Goal: Information Seeking & Learning: Learn about a topic

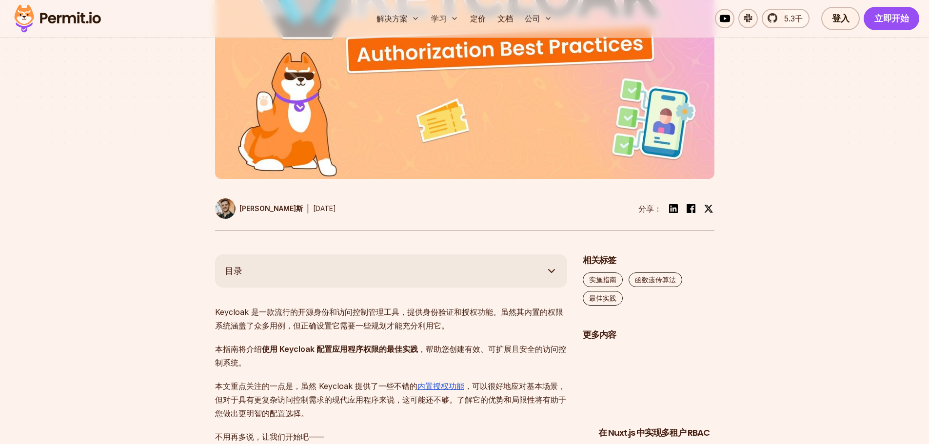
scroll to position [390, 0]
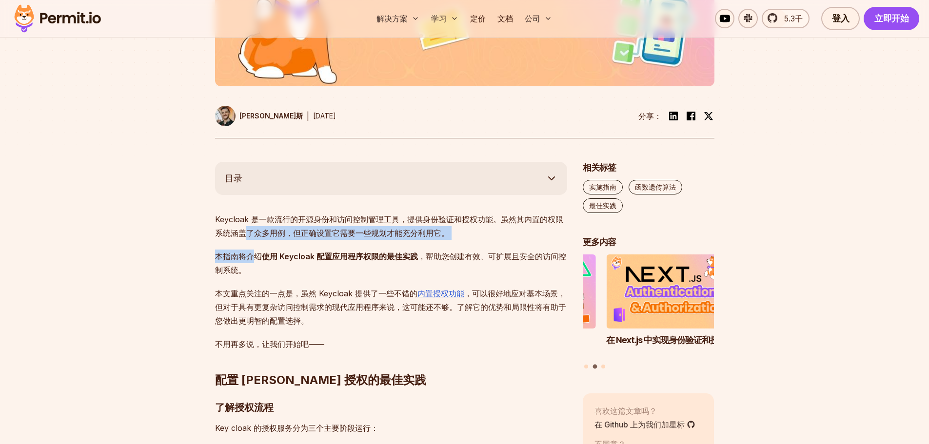
drag, startPoint x: 256, startPoint y: 263, endPoint x: 243, endPoint y: 235, distance: 30.3
click at [304, 260] on font "使用 Keycloak 配置应用程序权限的最佳实践" at bounding box center [340, 257] width 156 height 10
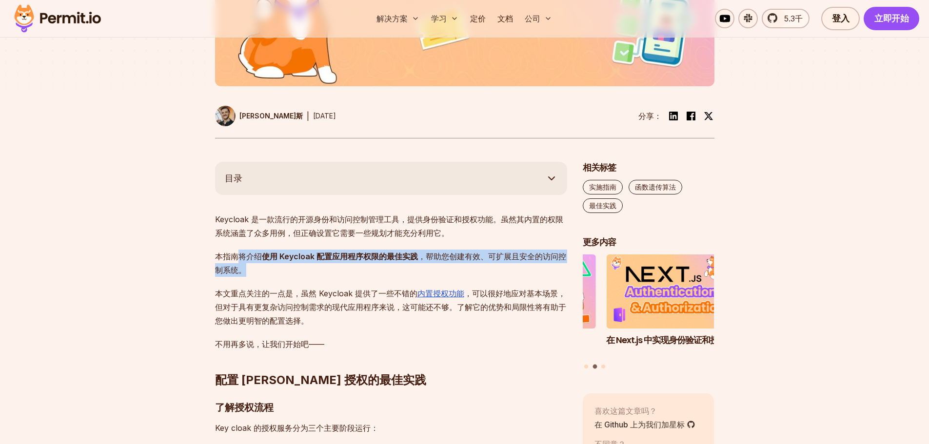
drag, startPoint x: 250, startPoint y: 265, endPoint x: 236, endPoint y: 254, distance: 17.7
click at [236, 254] on p "本指南将介绍 使用 Keycloak 配置应用程序权限的最佳实践 ，帮助您创建有效、可扩展且安全的访问控制系统。" at bounding box center [391, 263] width 352 height 27
click at [332, 272] on p "本指南将介绍 使用 Keycloak 配置应用程序权限的最佳实践 ，帮助您创建有效、可扩展且安全的访问控制系统。" at bounding box center [391, 263] width 352 height 27
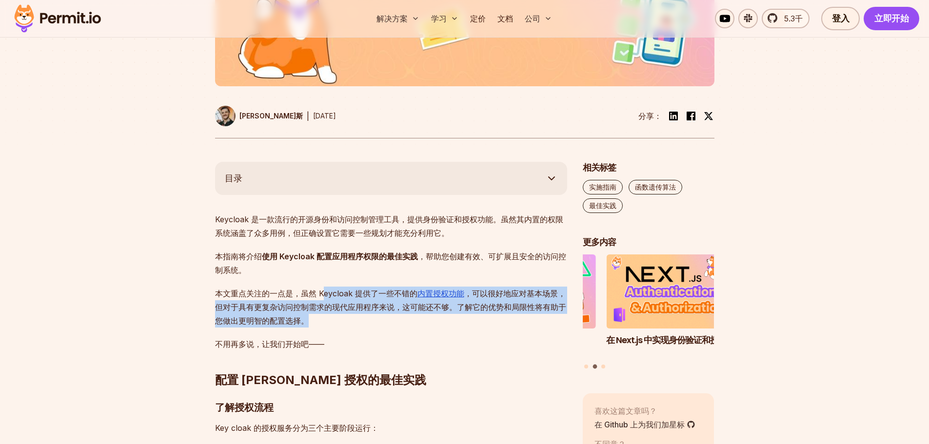
drag, startPoint x: 334, startPoint y: 325, endPoint x: 322, endPoint y: 292, distance: 35.3
click at [322, 292] on p "本文重点关注的一点是，虽然 Keycloak 提供了一些不错的 内置授权功能 ，可以很好地应对基本场景，但对于具有更复杂访问控制需求的现代应用程序来说，这可能…" at bounding box center [391, 307] width 352 height 41
click at [383, 328] on p "本文重点关注的一点是，虽然 Keycloak 提供了一些不错的 内置授权功能 ，可以很好地应对基本场景，但对于具有更复杂访问控制需求的现代应用程序来说，这可能…" at bounding box center [391, 307] width 352 height 41
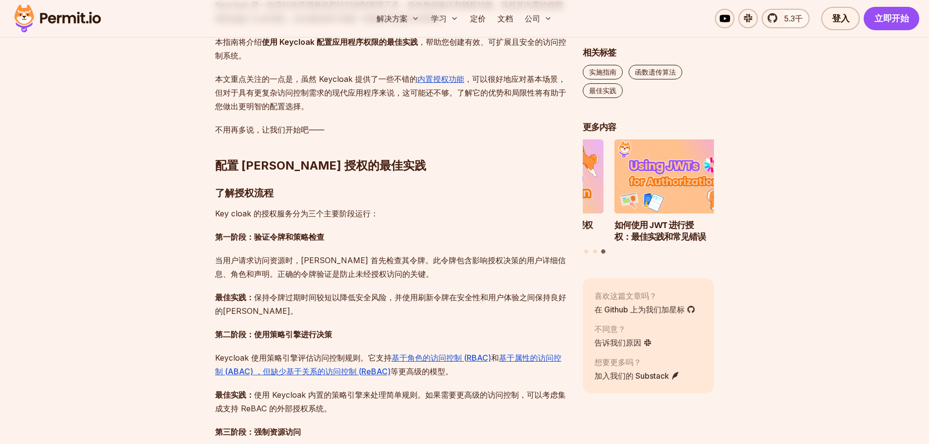
scroll to position [634, 0]
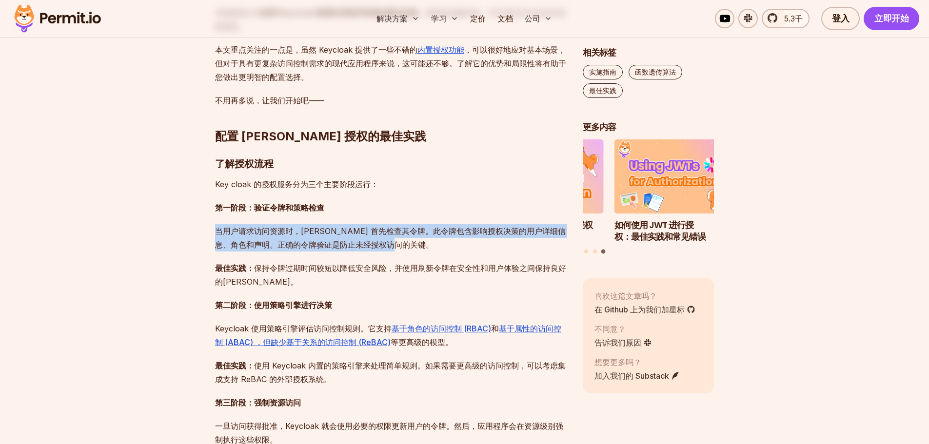
drag, startPoint x: 213, startPoint y: 233, endPoint x: 413, endPoint y: 239, distance: 200.5
click at [470, 242] on p "当用户请求访问资源时，Keycloak 首先检查其令牌。此令牌包含影响授权决策的用户详细信息、角色和声明。正确的令牌验证是防止未经授权访问的关键。" at bounding box center [391, 237] width 352 height 27
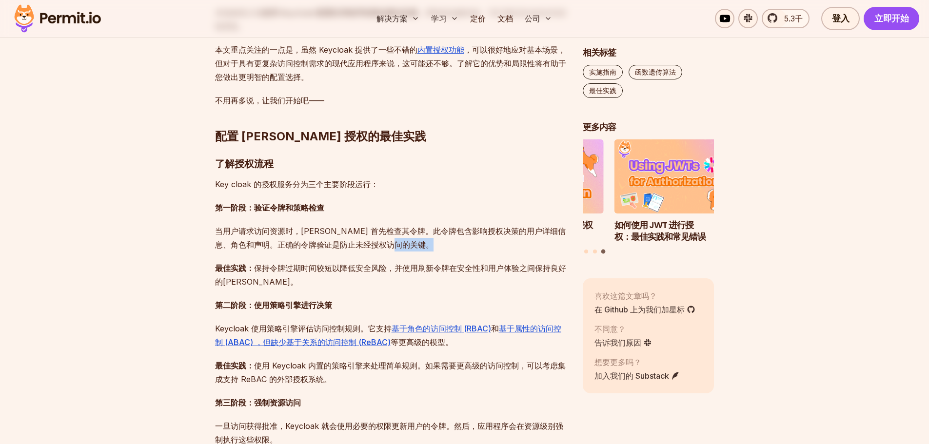
click at [470, 242] on p "当用户请求访问资源时，Keycloak 首先检查其令牌。此令牌包含影响授权决策的用户详细信息、角色和声明。正确的令牌验证是防止未经授权访问的关键。" at bounding box center [391, 237] width 352 height 27
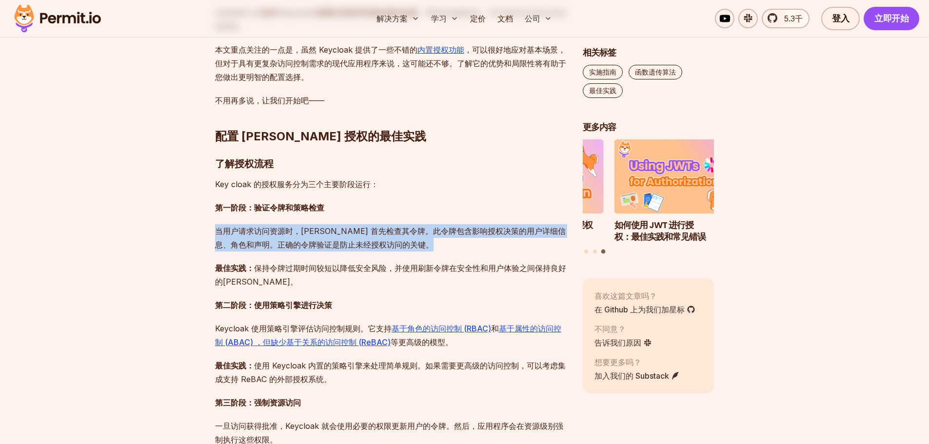
click at [470, 242] on p "当用户请求访问资源时，Keycloak 首先检查其令牌。此令牌包含影响授权决策的用户详细信息、角色和声明。正确的令牌验证是防止未经授权访问的关键。" at bounding box center [391, 237] width 352 height 27
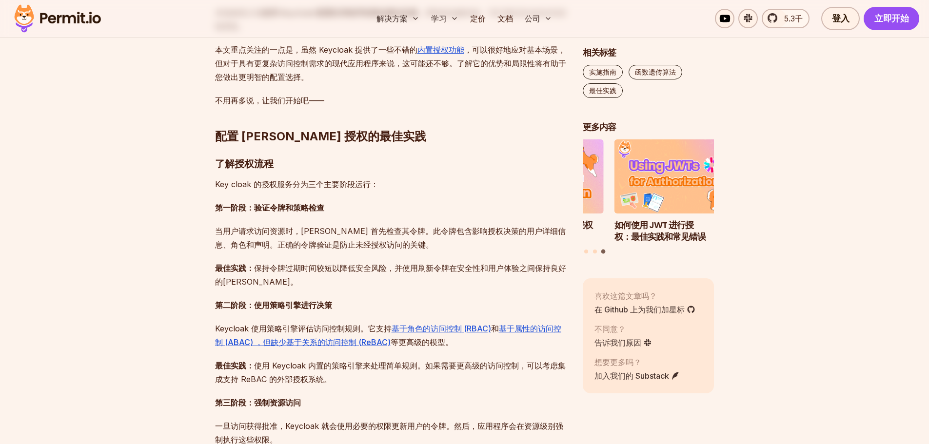
drag, startPoint x: 265, startPoint y: 265, endPoint x: 440, endPoint y: 267, distance: 174.6
click at [439, 267] on font "保持令牌过期时间较短以降低安全风险，并使用刷新令牌在安全性和用户体验之间保持良好的平衡。" at bounding box center [390, 274] width 351 height 23
click at [519, 268] on font "保持令牌过期时间较短以降低安全风险，并使用刷新令牌在安全性和用户体验之间保持良好的平衡。" at bounding box center [390, 274] width 351 height 23
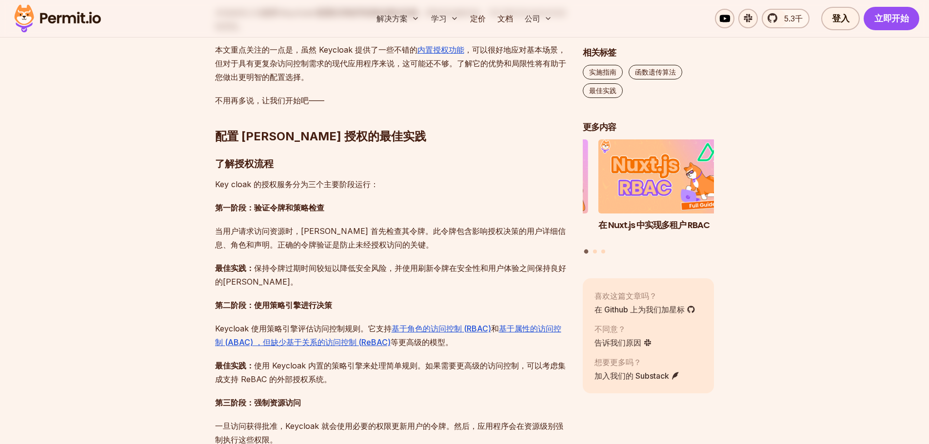
click at [462, 282] on p "最佳实践： 保持令牌过期时间较短以降低安全风险，并使用刷新令牌在安全性和用户体验之间保持良好的平衡。" at bounding box center [391, 274] width 352 height 27
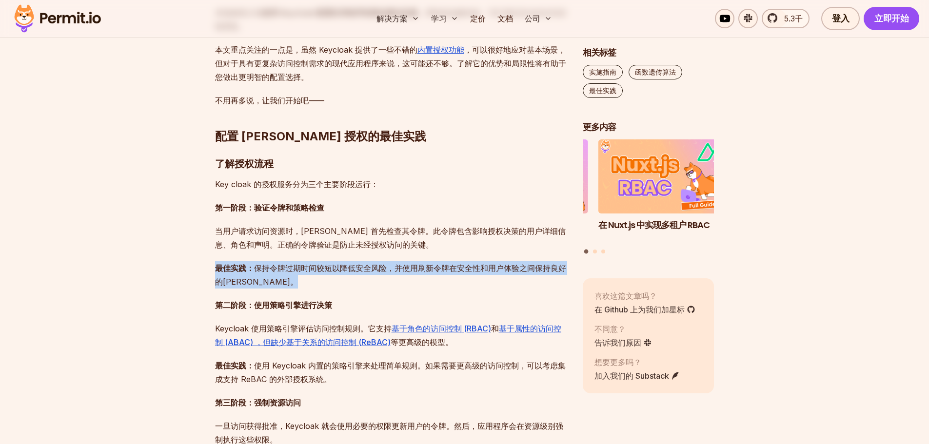
click at [462, 282] on p "最佳实践： 保持令牌过期时间较短以降低安全风险，并使用刷新令牌在安全性和用户体验之间保持良好的平衡。" at bounding box center [391, 274] width 352 height 27
click at [493, 275] on p "最佳实践： 保持令牌过期时间较短以降低安全风险，并使用刷新令牌在安全性和用户体验之间保持良好的平衡。" at bounding box center [391, 274] width 352 height 27
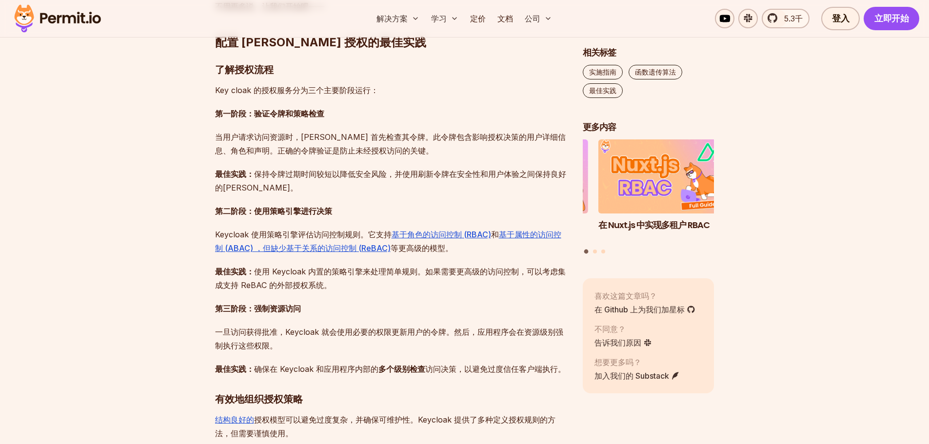
scroll to position [731, 0]
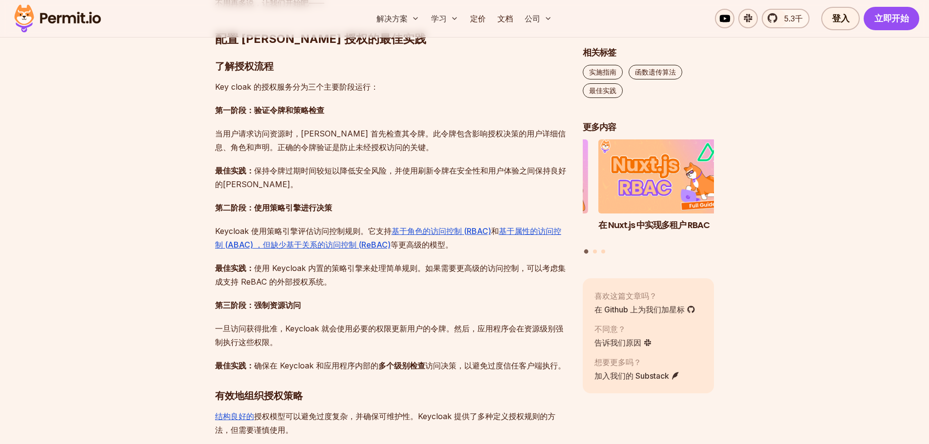
click at [477, 245] on p "Keycloak 使用策略引擎评估访问控制规则。它支持 基于角色的访问控制 (RBAC) 和 基于属性的访问控制 (ABAC) ，但缺少 基于关系的访问控制 …" at bounding box center [391, 237] width 352 height 27
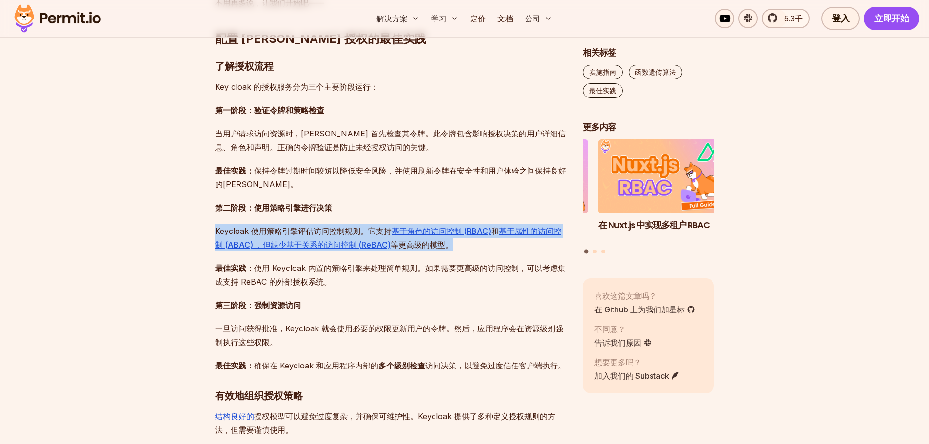
click at [477, 245] on p "Keycloak 使用策略引擎评估访问控制规则。它支持 基于角色的访问控制 (RBAC) 和 基于属性的访问控制 (ABAC) ，但缺少 基于关系的访问控制 …" at bounding box center [391, 237] width 352 height 27
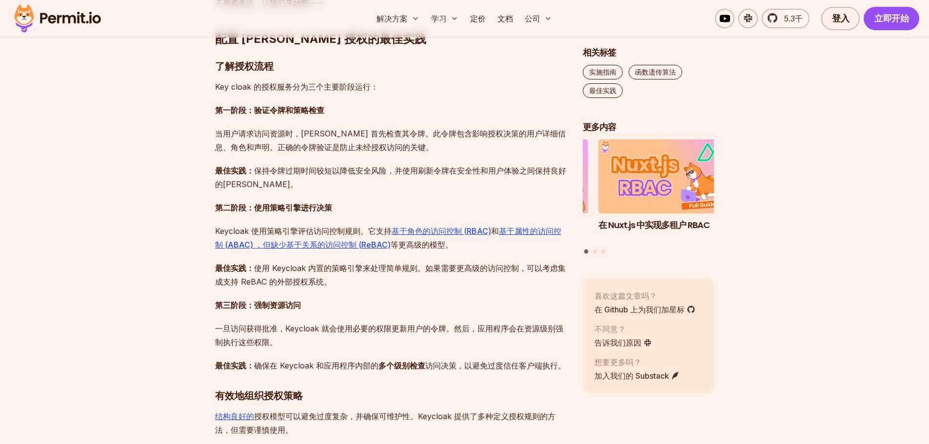
click at [381, 286] on p "最佳实践： 使用 Keycloak 内置的策略引擎来处理简单规则。如果需要更高级的访问控制，可以考虑集成支持 ReBAC 的外部授权系统。" at bounding box center [391, 274] width 352 height 27
click at [354, 277] on p "最佳实践： 使用 Keycloak 内置的策略引擎来处理简单规则。如果需要更高级的访问控制，可以考虑集成支持 ReBAC 的外部授权系统。" at bounding box center [391, 274] width 352 height 27
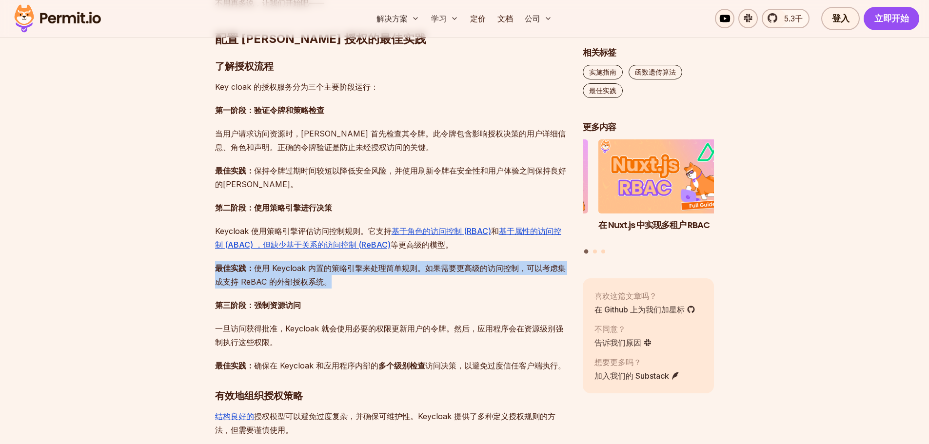
click at [354, 277] on p "最佳实践： 使用 Keycloak 内置的策略引擎来处理简单规则。如果需要更高级的访问控制，可以考虑集成支持 ReBAC 的外部授权系统。" at bounding box center [391, 274] width 352 height 27
click at [394, 272] on font "使用 Keycloak 内置的策略引擎来处理简单规则。如果需要更高级的访问控制，可以考虑集成支持 ReBAC 的外部授权系统。" at bounding box center [390, 274] width 351 height 23
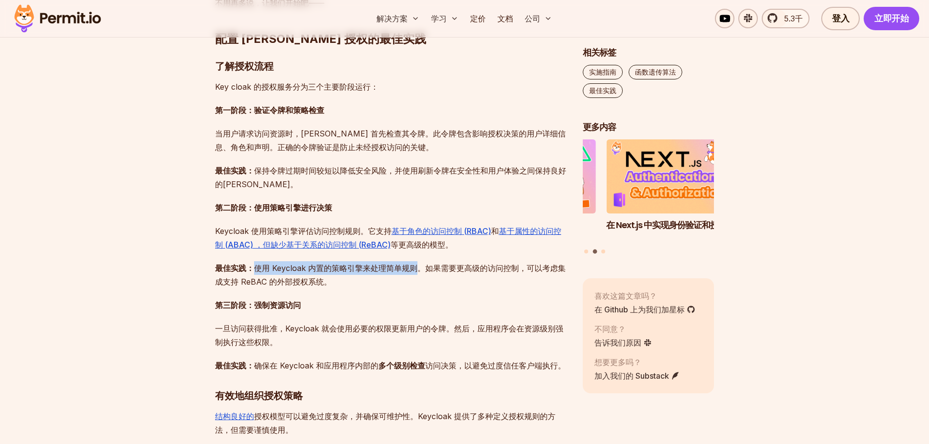
drag, startPoint x: 256, startPoint y: 261, endPoint x: 414, endPoint y: 266, distance: 158.5
click at [414, 266] on p "最佳实践： 使用 Keycloak 内置的策略引擎来处理简单规则。如果需要更高级的访问控制，可以考虑集成支持 ReBAC 的外部授权系统。" at bounding box center [391, 274] width 352 height 27
click at [466, 265] on font "使用 Keycloak 内置的策略引擎来处理简单规则。如果需要更高级的访问控制，可以考虑集成支持 ReBAC 的外部授权系统。" at bounding box center [390, 274] width 351 height 23
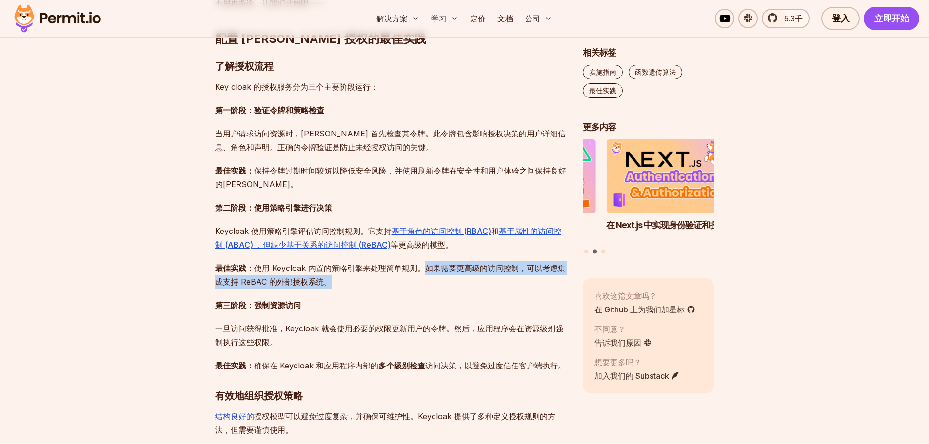
drag, startPoint x: 427, startPoint y: 269, endPoint x: 427, endPoint y: 286, distance: 17.1
click at [427, 286] on p "最佳实践： 使用 Keycloak 内置的策略引擎来处理简单规则。如果需要更高级的访问控制，可以考虑集成支持 ReBAC 的外部授权系统。" at bounding box center [391, 274] width 352 height 27
click at [353, 283] on p "最佳实践： 使用 Keycloak 内置的策略引擎来处理简单规则。如果需要更高级的访问控制，可以考虑集成支持 ReBAC 的外部授权系统。" at bounding box center [391, 274] width 352 height 27
drag, startPoint x: 346, startPoint y: 284, endPoint x: 424, endPoint y: 267, distance: 79.9
click at [424, 267] on p "最佳实践： 使用 Keycloak 内置的策略引擎来处理简单规则。如果需要更高级的访问控制，可以考虑集成支持 ReBAC 的外部授权系统。" at bounding box center [391, 274] width 352 height 27
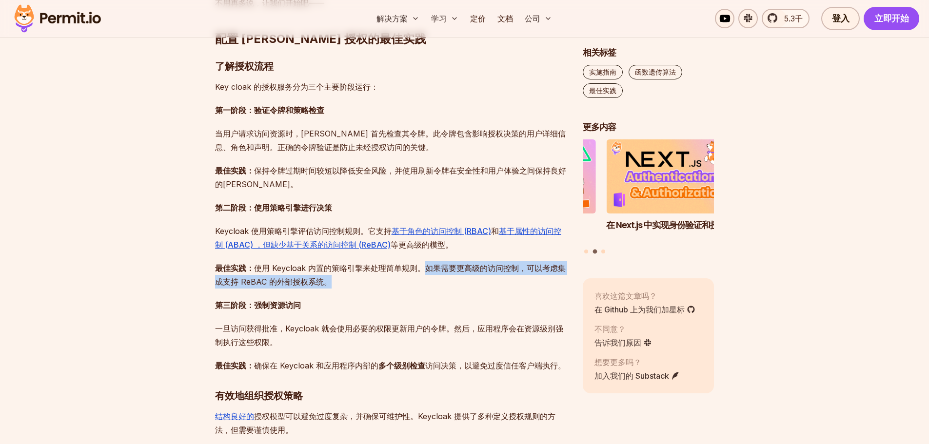
click at [374, 285] on p "最佳实践： 使用 Keycloak 内置的策略引擎来处理简单规则。如果需要更高级的访问控制，可以考虑集成支持 ReBAC 的外部授权系统。" at bounding box center [391, 274] width 352 height 27
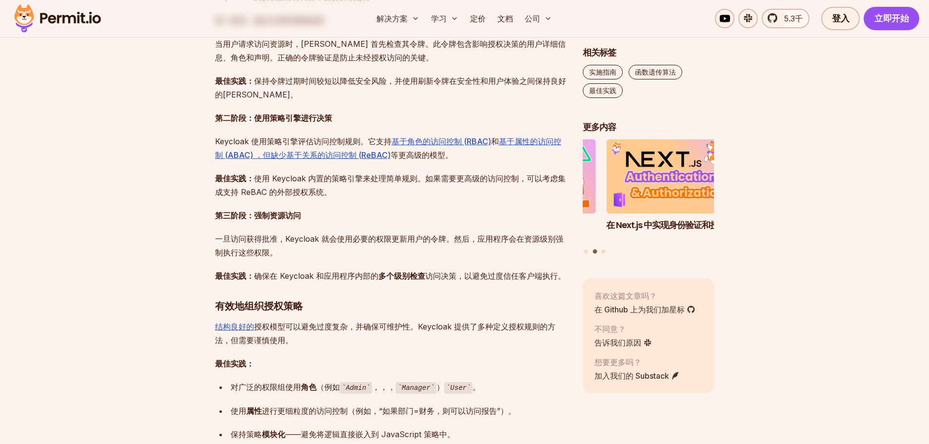
scroll to position [829, 0]
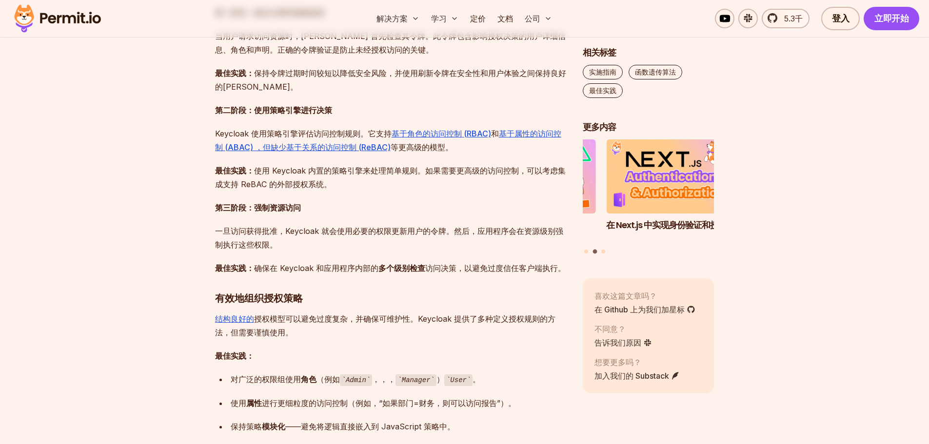
click at [290, 248] on p "一旦访问获得批准，Keycloak 就会使用必要的权限更新用户的令牌。然后，应用程序会在资源级别强制执行这些权限。" at bounding box center [391, 237] width 352 height 27
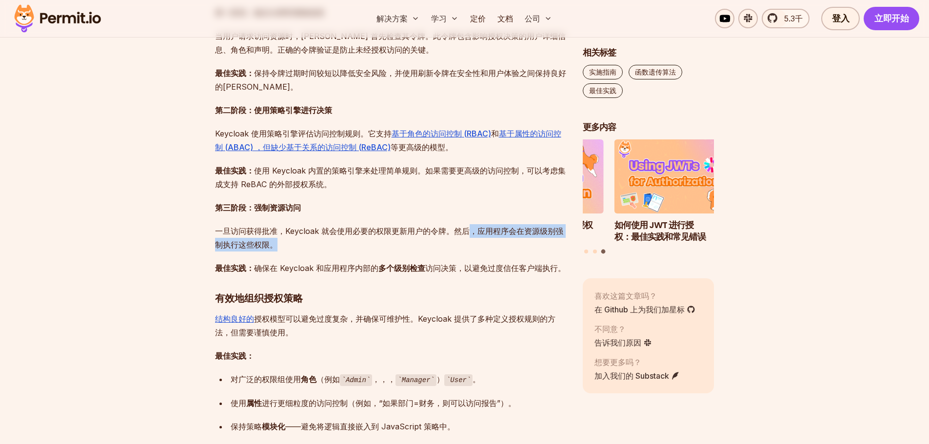
drag, startPoint x: 295, startPoint y: 242, endPoint x: 470, endPoint y: 235, distance: 175.2
click at [470, 235] on p "一旦访问获得批准，Keycloak 就会使用必要的权限更新用户的令牌。然后，应用程序会在资源级别强制执行这些权限。" at bounding box center [391, 237] width 352 height 27
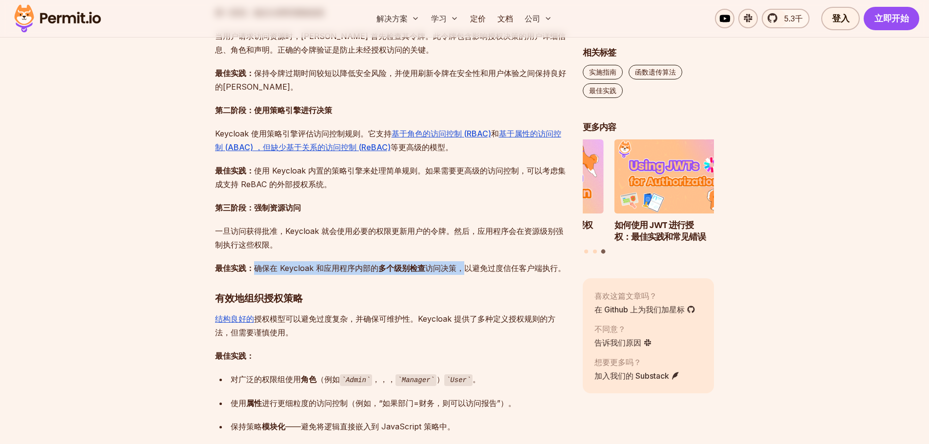
drag, startPoint x: 255, startPoint y: 269, endPoint x: 461, endPoint y: 269, distance: 205.7
click at [461, 269] on p "最佳实践： 确保在 Keycloak 和应用程序内部的 多个级别检查 访问决策，以避免过度信任客户端执行。" at bounding box center [391, 268] width 352 height 14
click at [509, 267] on font "访问决策，以避免过度信任客户端执行。" at bounding box center [495, 268] width 140 height 10
drag, startPoint x: 521, startPoint y: 266, endPoint x: 557, endPoint y: 267, distance: 36.6
click at [557, 267] on font "访问决策，以避免过度信任客户端执行。" at bounding box center [495, 268] width 140 height 10
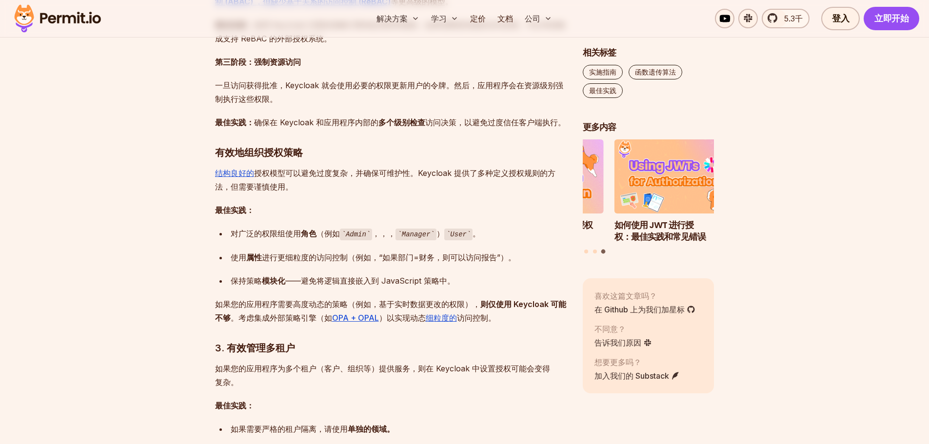
scroll to position [975, 0]
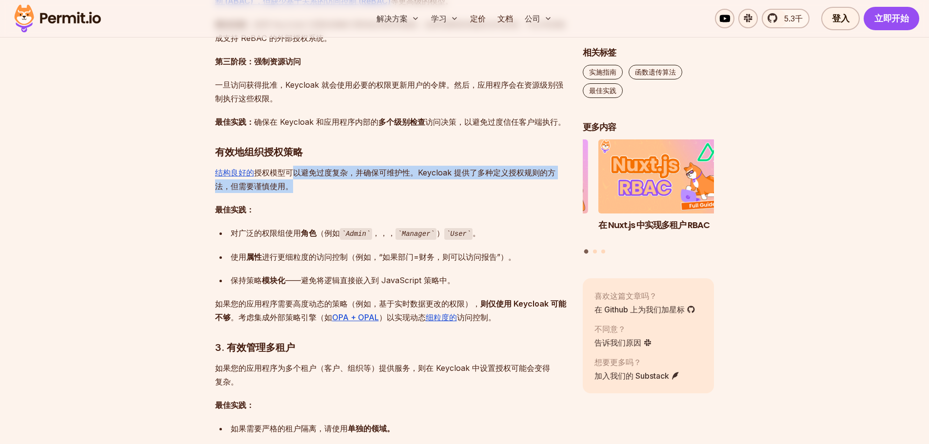
drag, startPoint x: 295, startPoint y: 188, endPoint x: 291, endPoint y: 172, distance: 16.2
click at [291, 172] on p "结构良好的 授权模型 可以避免过度复杂，并确保可维护性。Keycloak 提供了多种定义授权规则的方法，但需要谨慎使用。" at bounding box center [391, 179] width 352 height 27
click at [353, 177] on font "可以避免过度复杂，并确保可维护性。Keycloak 提供了多种定义授权规则的方法，但需要谨慎使用。" at bounding box center [385, 179] width 340 height 23
drag, startPoint x: 287, startPoint y: 183, endPoint x: 419, endPoint y: 176, distance: 132.3
click at [419, 176] on font "可以避免过度复杂，并确保可维护性。Keycloak 提供了多种定义授权规则的方法，但需要谨慎使用。" at bounding box center [385, 179] width 340 height 23
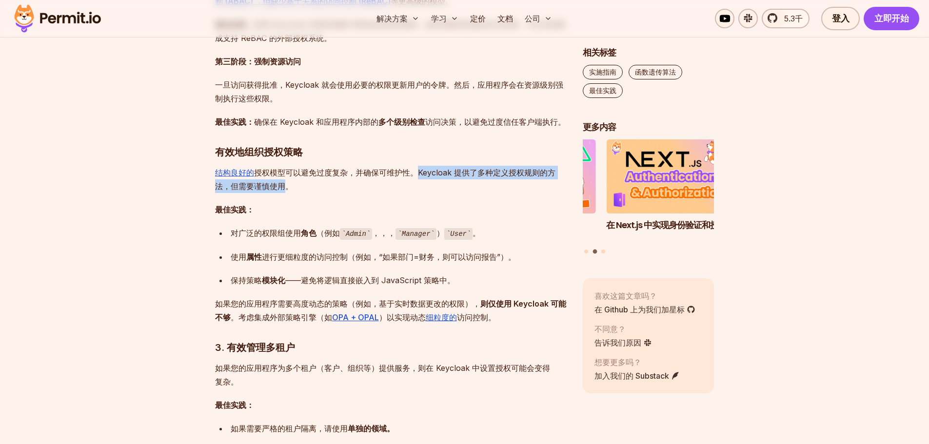
click at [506, 171] on font "可以避免过度复杂，并确保可维护性。Keycloak 提供了多种定义授权规则的方法，但需要谨慎使用。" at bounding box center [385, 179] width 340 height 23
drag, startPoint x: 456, startPoint y: 188, endPoint x: 419, endPoint y: 176, distance: 38.5
click at [419, 176] on p "结构良好的 授权模型 可以避免过度复杂，并确保可维护性。Keycloak 提供了多种定义授权规则的方法，但需要谨慎使用。" at bounding box center [391, 179] width 352 height 27
click at [419, 180] on p "结构良好的 授权模型 可以避免过度复杂，并确保可维护性。Keycloak 提供了多种定义授权规则的方法，但需要谨慎使用。" at bounding box center [391, 179] width 352 height 27
click at [352, 230] on code "Admin" at bounding box center [356, 234] width 33 height 12
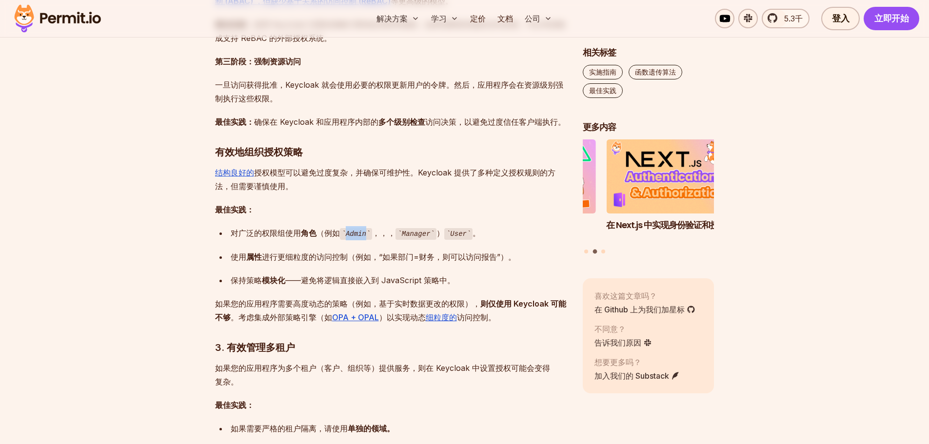
click at [352, 230] on code "Admin" at bounding box center [356, 234] width 33 height 12
click at [410, 230] on code "Manager" at bounding box center [415, 234] width 41 height 12
click at [450, 227] on div "对广泛的权限组使用 角色 （例如 Admin ，，， Manager ） User 。" at bounding box center [399, 233] width 336 height 14
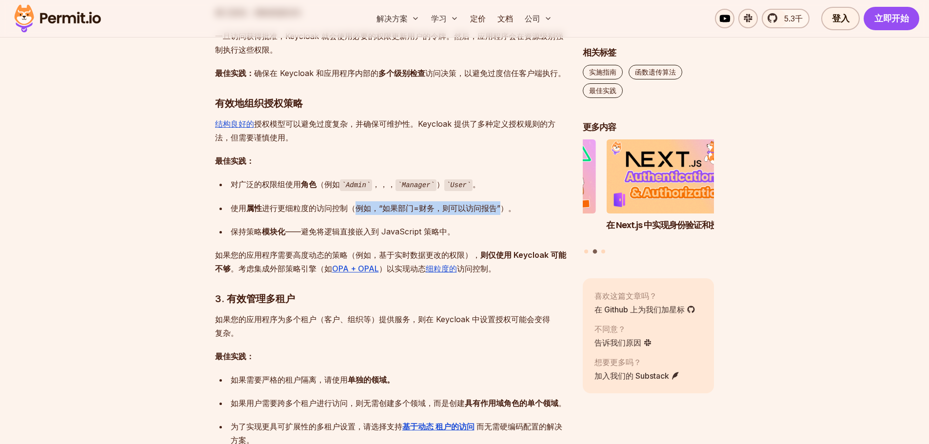
drag, startPoint x: 355, startPoint y: 209, endPoint x: 501, endPoint y: 207, distance: 145.8
click at [501, 207] on font "进行更细粒度的访问控制（例如，“如果部门=财务，则可以访问报告”）。" at bounding box center [389, 208] width 254 height 10
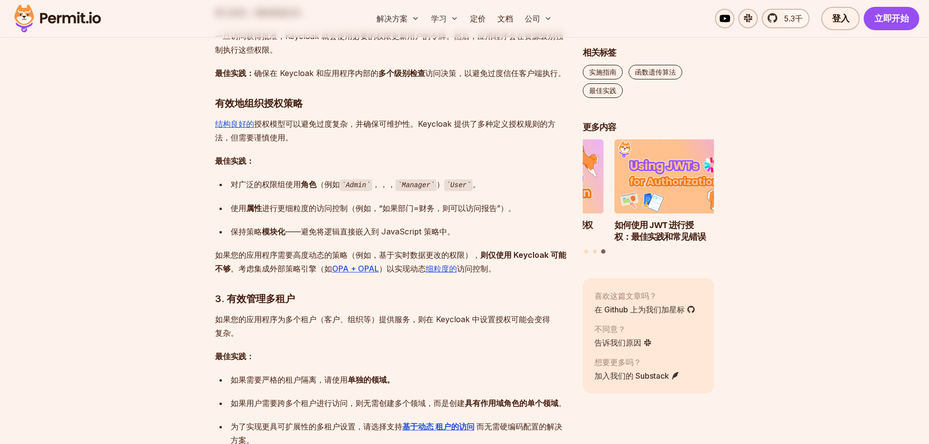
click at [545, 208] on div "使用 属性 进行更细粒度的访问控制（例如，“如果部门=财务，则可以访问报告”）。" at bounding box center [399, 208] width 336 height 14
click at [534, 210] on div "使用 属性 进行更细粒度的访问控制（例如，“如果部门=财务，则可以访问报告”）。" at bounding box center [399, 208] width 336 height 14
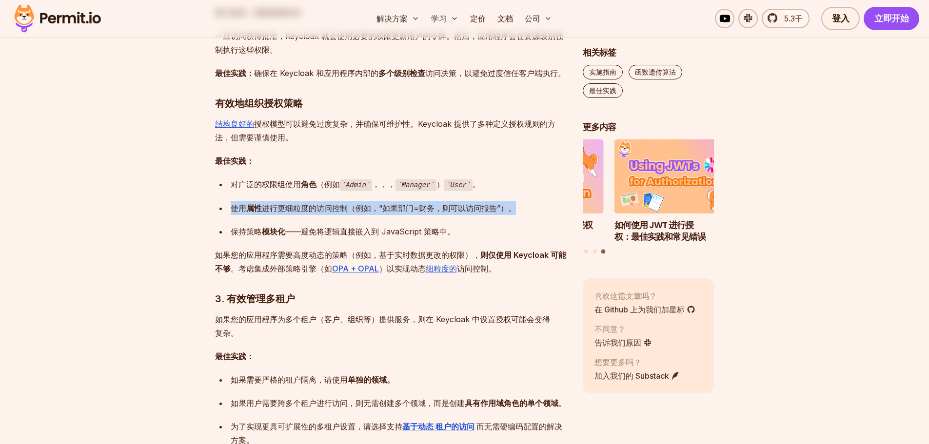
click at [534, 210] on div "使用 属性 进行更细粒度的访问控制（例如，“如果部门=财务，则可以访问报告”）。" at bounding box center [399, 208] width 336 height 14
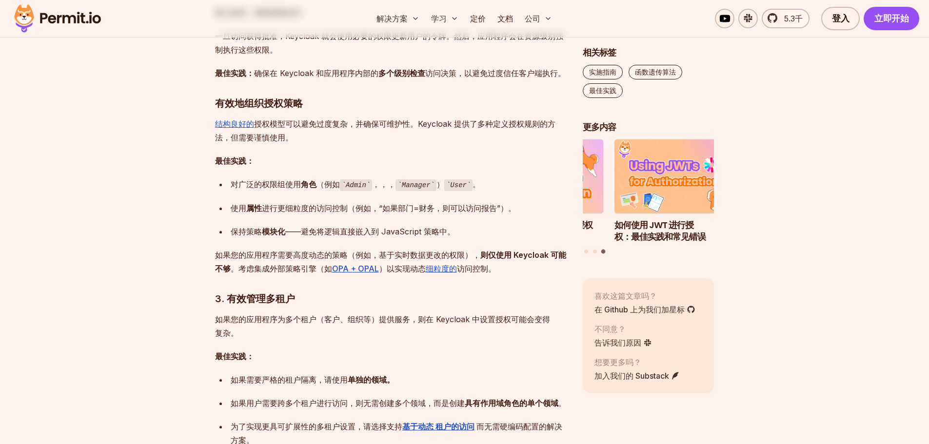
click at [485, 235] on div "保持策略 模块化 ——避免将逻辑直接嵌入到 JavaScript 策略中。" at bounding box center [399, 232] width 336 height 14
click at [503, 228] on div "保持策略 模块化 ——避免将逻辑直接嵌入到 JavaScript 策略中。" at bounding box center [399, 232] width 336 height 14
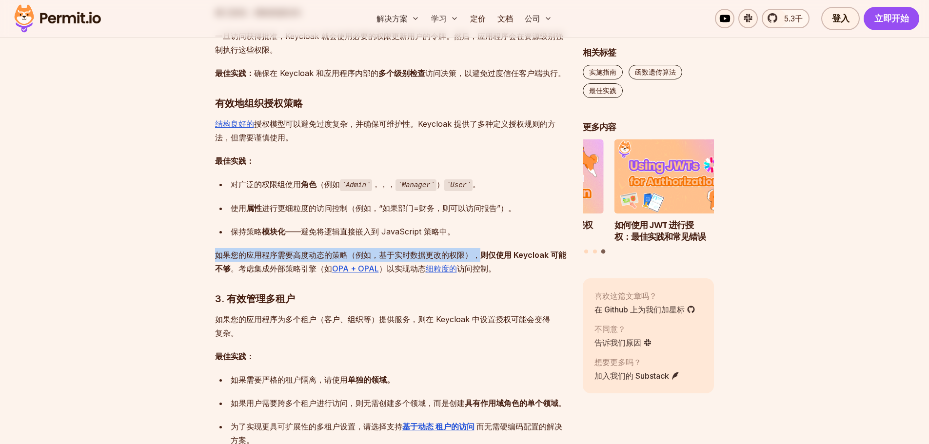
drag, startPoint x: 213, startPoint y: 256, endPoint x: 474, endPoint y: 255, distance: 261.3
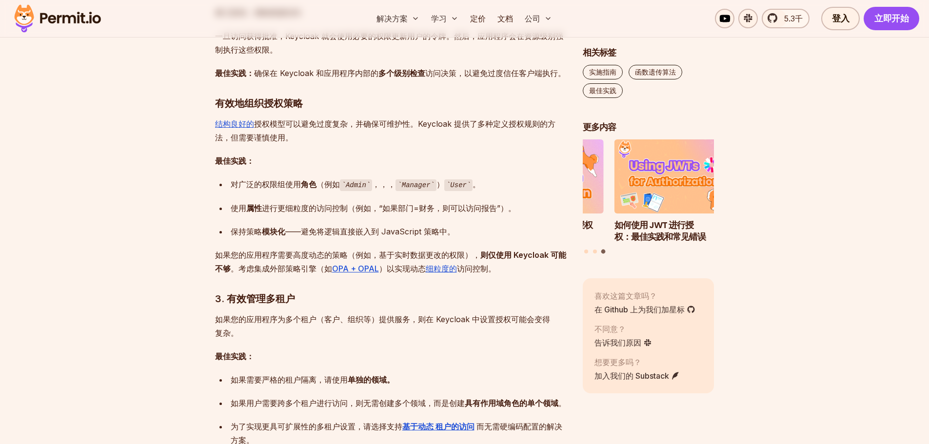
click at [297, 274] on p "如果您的应用程序需要高度动态的策略（例如，基于实时数据更改的权限）， 则仅使用 Keycloak 可能不够 。考虑集成外部策略引擎（如 OPA + OPAL …" at bounding box center [391, 261] width 352 height 27
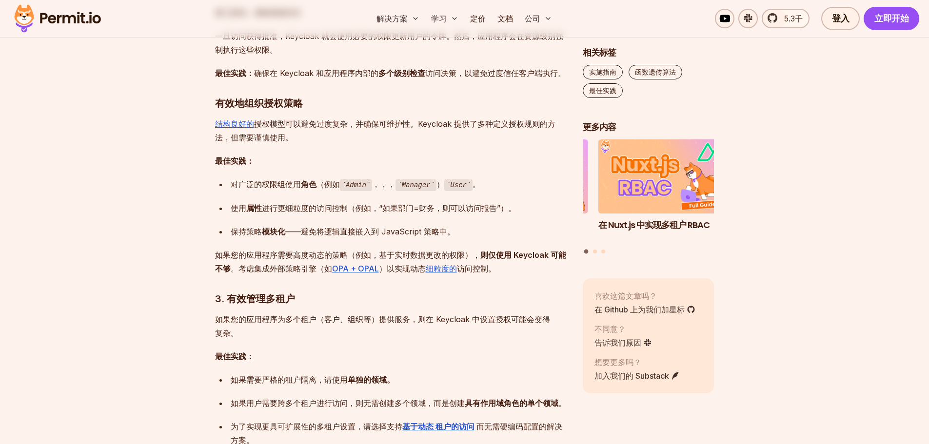
click at [323, 296] on h3 "3. 有效管理多租户" at bounding box center [391, 299] width 352 height 16
click at [443, 298] on h3 "3. 有效管理多租户" at bounding box center [391, 299] width 352 height 16
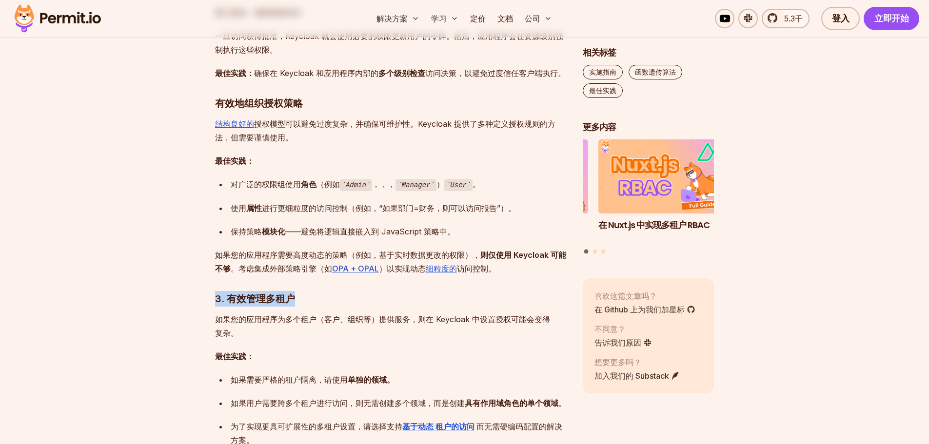
click at [443, 298] on h3 "3. 有效管理多租户" at bounding box center [391, 299] width 352 height 16
click at [408, 327] on p "如果您的应用程序为多个租户（客户、组织等）提供服务，则在 Keycloak 中设置授权可能会变得复杂。" at bounding box center [391, 326] width 352 height 27
click at [330, 339] on p "如果您的应用程序为多个租户（客户、组织等）提供服务，则在 Keycloak 中设置授权可能会变得复杂。" at bounding box center [391, 326] width 352 height 27
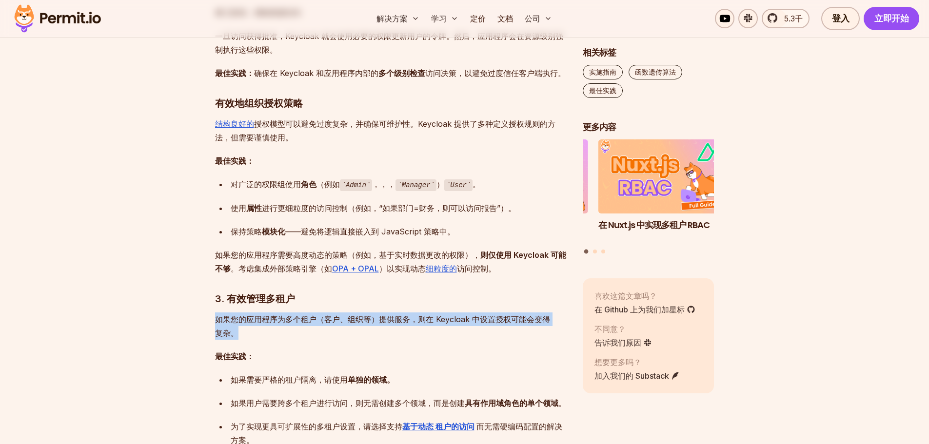
click at [330, 339] on p "如果您的应用程序为多个租户（客户、组织等）提供服务，则在 Keycloak 中设置授权可能会变得复杂。" at bounding box center [391, 326] width 352 height 27
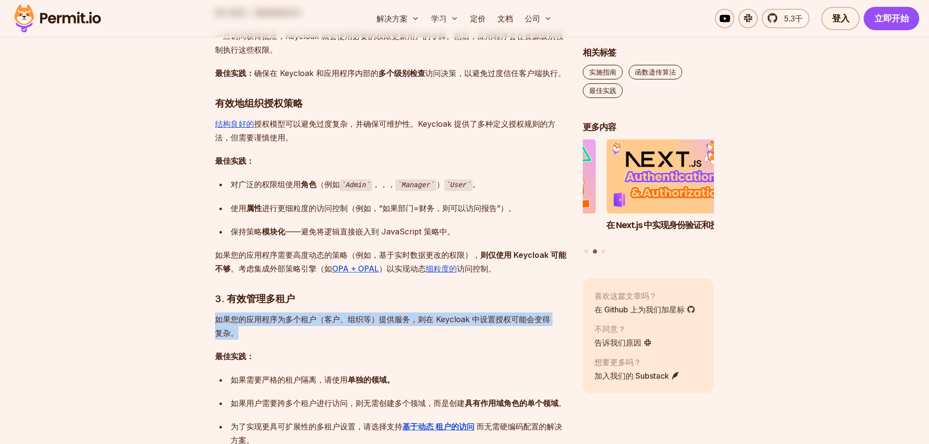
click at [467, 333] on p "如果您的应用程序为多个租户（客户、组织等）提供服务，则在 Keycloak 中设置授权可能会变得复杂。" at bounding box center [391, 326] width 352 height 27
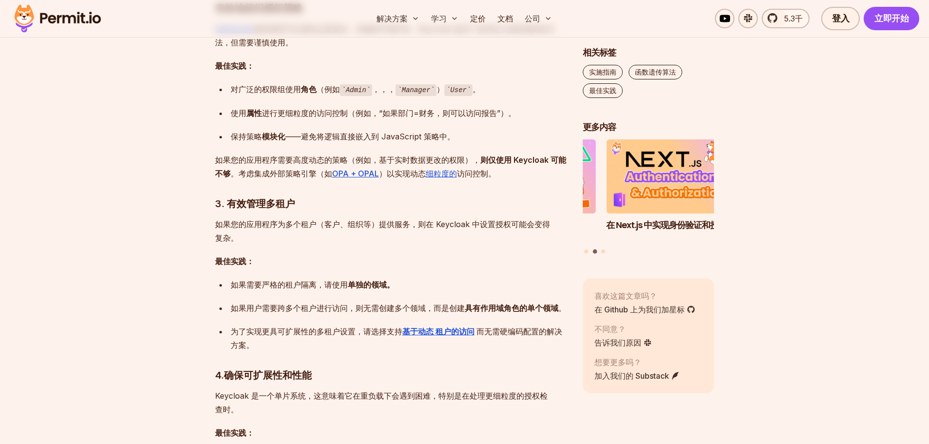
scroll to position [1121, 0]
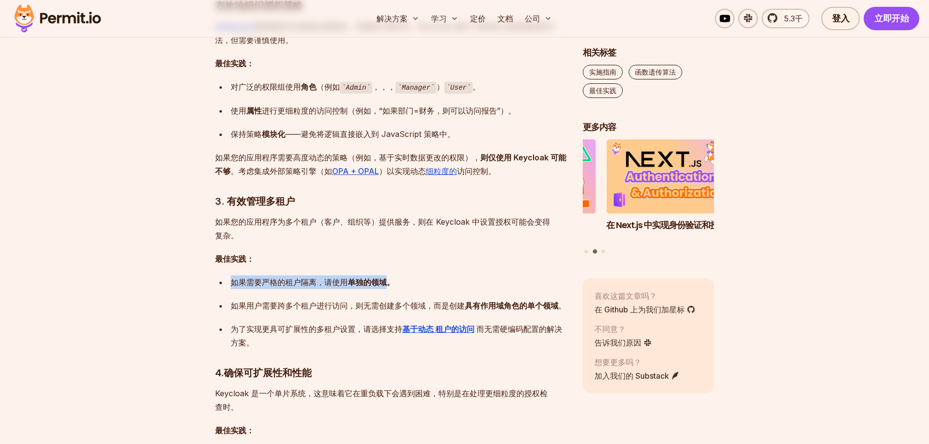
drag, startPoint x: 234, startPoint y: 280, endPoint x: 390, endPoint y: 282, distance: 156.0
click at [390, 282] on div "如果需要严格的租户隔离， 请使用 单独的领域。" at bounding box center [399, 282] width 336 height 14
click at [455, 281] on div "如果需要严格的租户隔离， 请使用 单独的领域。" at bounding box center [399, 282] width 336 height 14
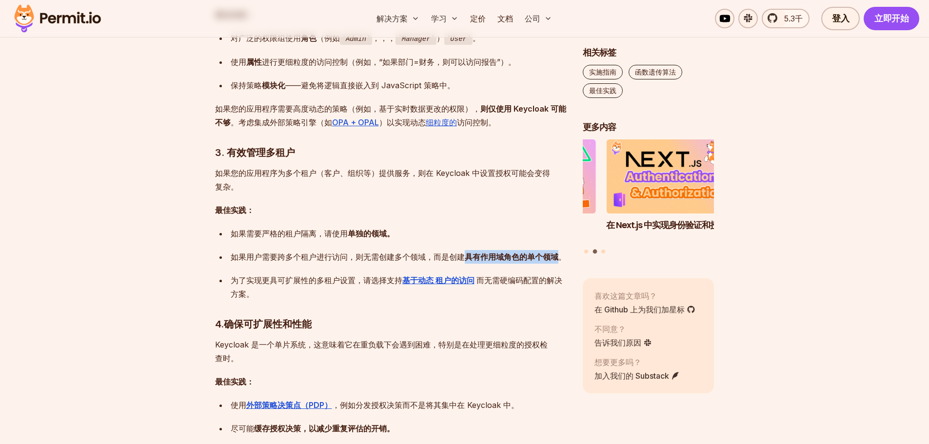
drag, startPoint x: 464, startPoint y: 252, endPoint x: 561, endPoint y: 257, distance: 97.2
click at [561, 257] on div "如果用户需要跨多个租户进行访问，则无需创建多个领域，而是创建 具有作用域角色的单个领域 。" at bounding box center [399, 257] width 336 height 14
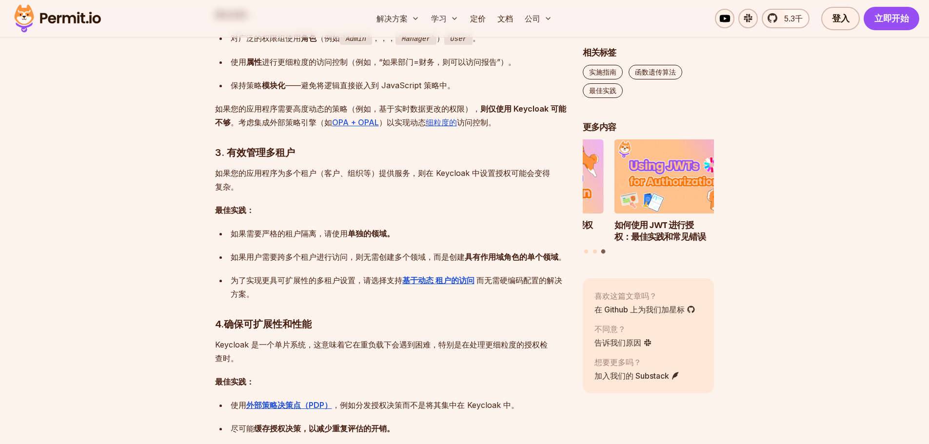
click at [407, 264] on ul "如果需要严格的租户隔离， 请使用 单独的领域。 如果用户需要跨多个租户进行访问，则无需创建多个领域，而是创建 具有作用域角色的单个领域 。 为了实现更具可扩展…" at bounding box center [391, 264] width 352 height 74
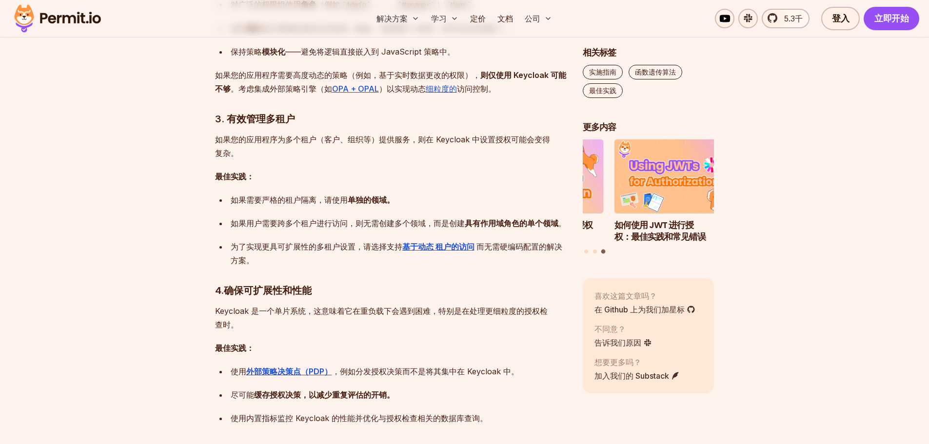
scroll to position [1219, 0]
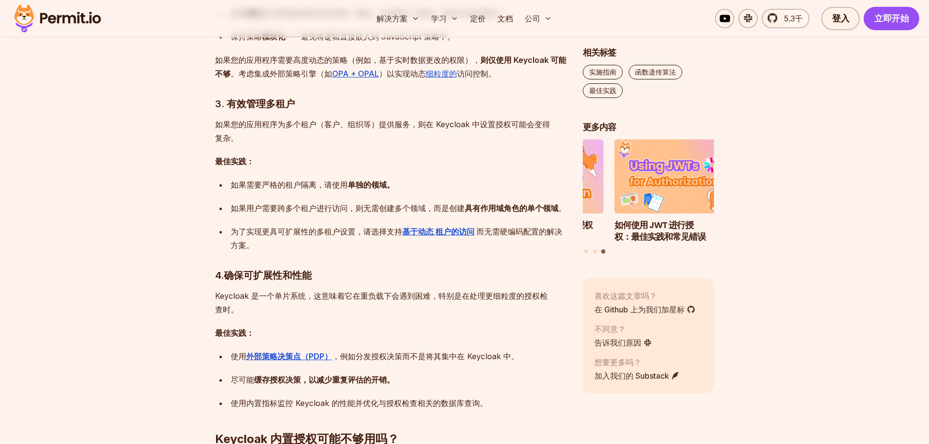
click at [275, 245] on div "为了实现更具可扩展性的多租户设置，请选择支持 基于动态 租户的访问 而无需硬编码配置的解决方案。" at bounding box center [399, 238] width 336 height 27
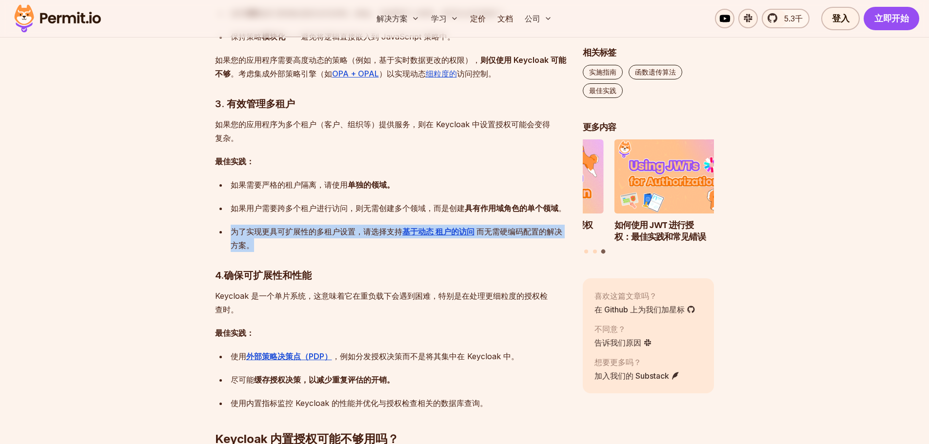
click at [275, 245] on div "为了实现更具可扩展性的多租户设置，请选择支持 基于动态 租户的访问 而无需硬编码配置的解决方案。" at bounding box center [399, 238] width 336 height 27
click at [388, 247] on div "为了实现更具可扩展性的多租户设置，请选择支持 基于动态 租户的访问 而无需硬编码配置的解决方案。" at bounding box center [399, 238] width 336 height 27
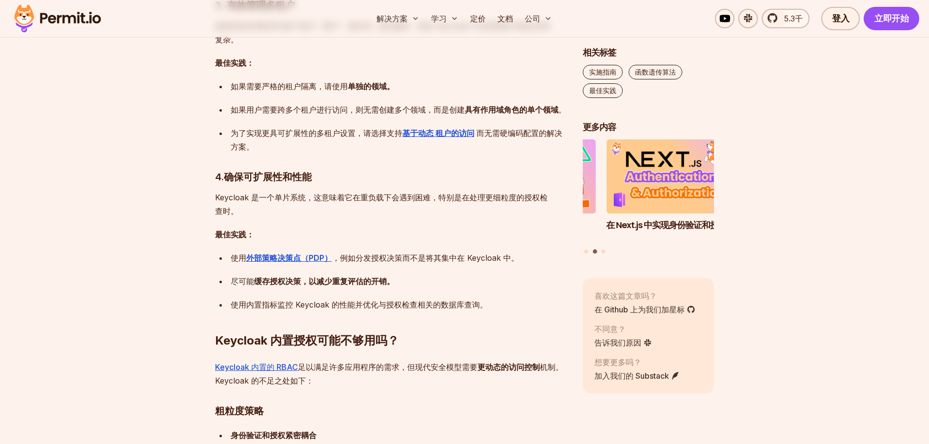
scroll to position [1316, 0]
drag, startPoint x: 377, startPoint y: 251, endPoint x: 526, endPoint y: 256, distance: 148.8
click at [526, 256] on div "使用 外部策略决策点（PDP） ，例如分发授权决策而不是将其集中在 Keycloak 中。" at bounding box center [399, 259] width 336 height 14
click at [435, 272] on ul "使用 外部策略决策点（PDP） ，例如分发授权决策而不是将其集中在 Keycloak 中。 尽可能 缓存授权决策，以减少重复评估的开销。 使用内置指标监控 K…" at bounding box center [391, 282] width 352 height 60
click at [423, 281] on div "尽可能 缓存授权决策，以减少重复评估的开销。" at bounding box center [399, 282] width 336 height 14
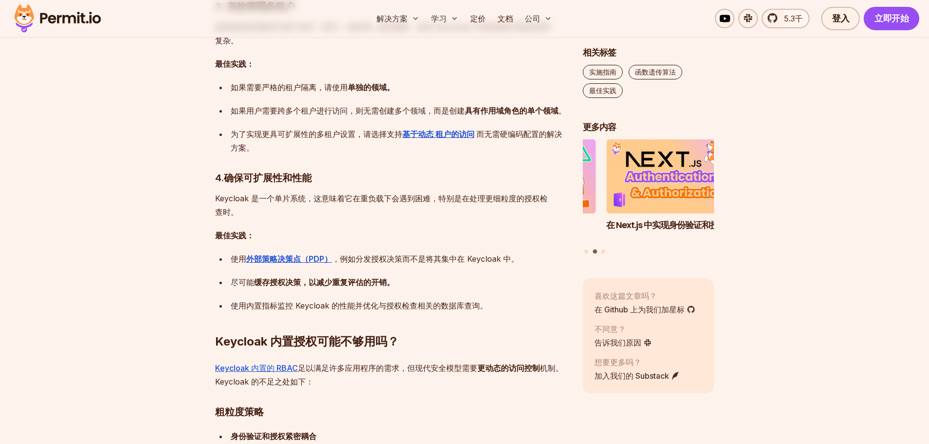
click at [423, 281] on div "尽可能 缓存授权决策，以减少重复评估的开销。" at bounding box center [399, 282] width 336 height 14
click at [491, 285] on div "尽可能 缓存授权决策，以减少重复评估的开销。" at bounding box center [399, 282] width 336 height 14
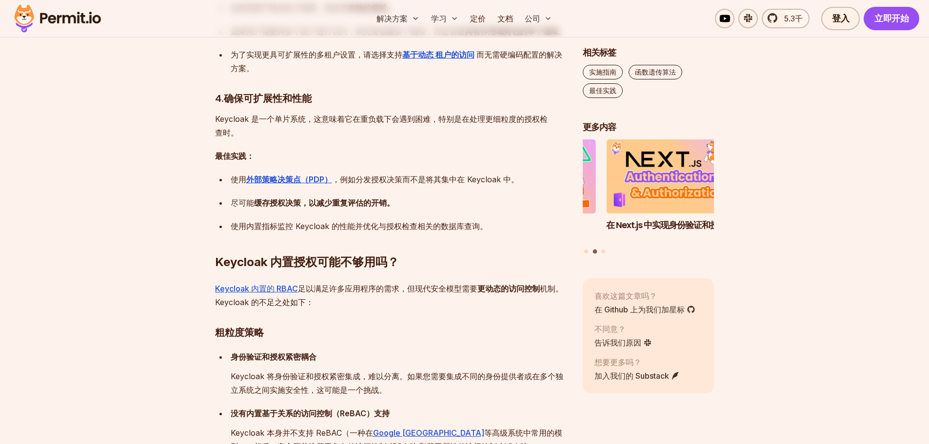
scroll to position [1414, 0]
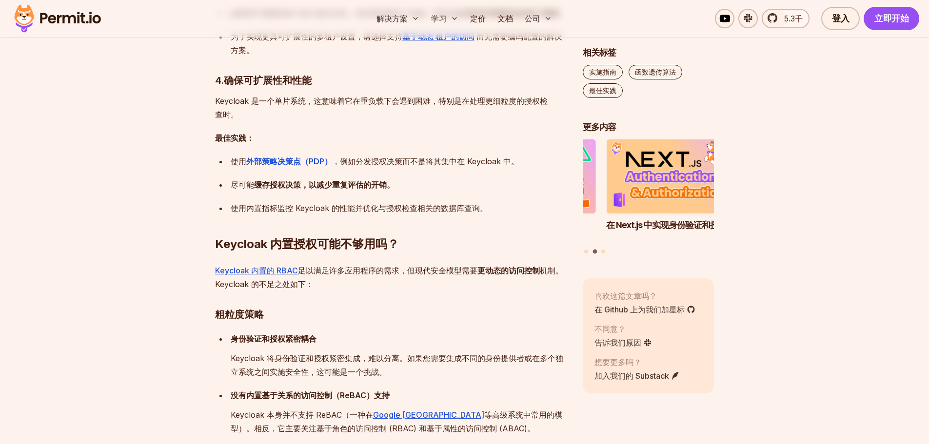
click at [443, 245] on h2 "Keycloak 内置授权可能不够用吗？" at bounding box center [391, 224] width 352 height 55
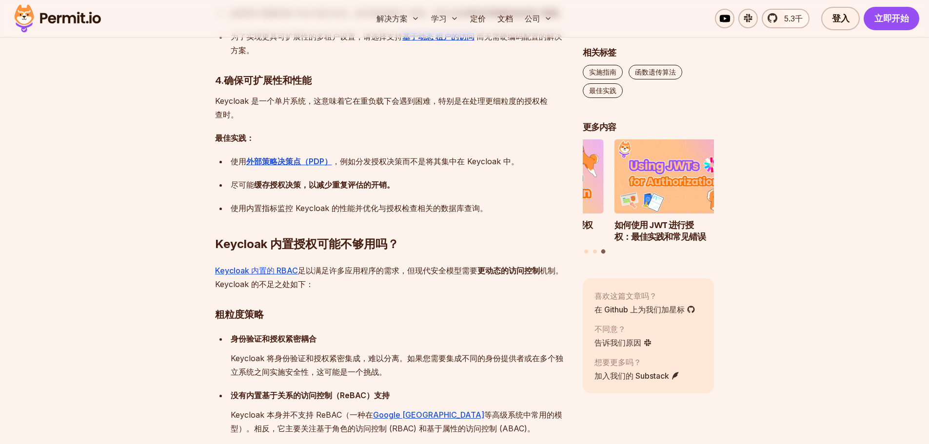
click at [409, 285] on p "Keycloak 内置的 RBAC 足以满足许多应用程序的需求，但现代安全模型需要 更动态的访问控制 机制。Keycloak 的不足之处如下：" at bounding box center [391, 277] width 352 height 27
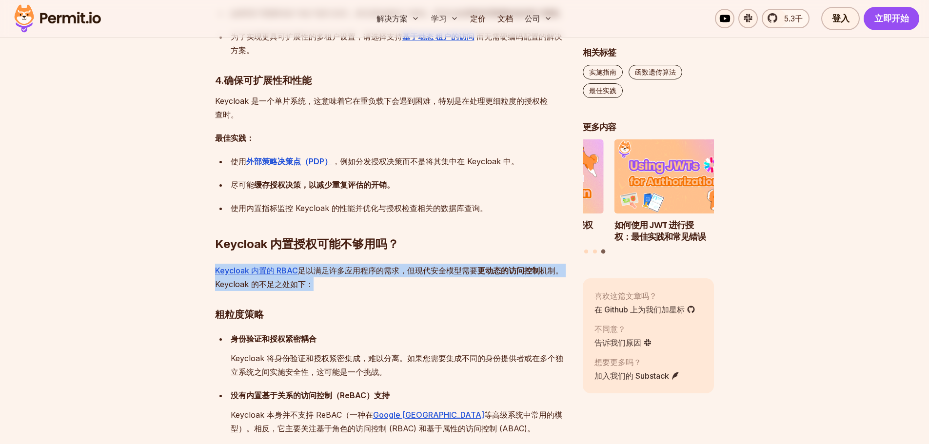
click at [409, 285] on p "Keycloak 内置的 RBAC 足以满足许多应用程序的需求，但现代安全模型需要 更动态的访问控制 机制。Keycloak 的不足之处如下：" at bounding box center [391, 277] width 352 height 27
click at [478, 288] on p "Keycloak 内置的 RBAC 足以满足许多应用程序的需求，但现代安全模型需要 更动态的访问控制 机制。Keycloak 的不足之处如下：" at bounding box center [391, 277] width 352 height 27
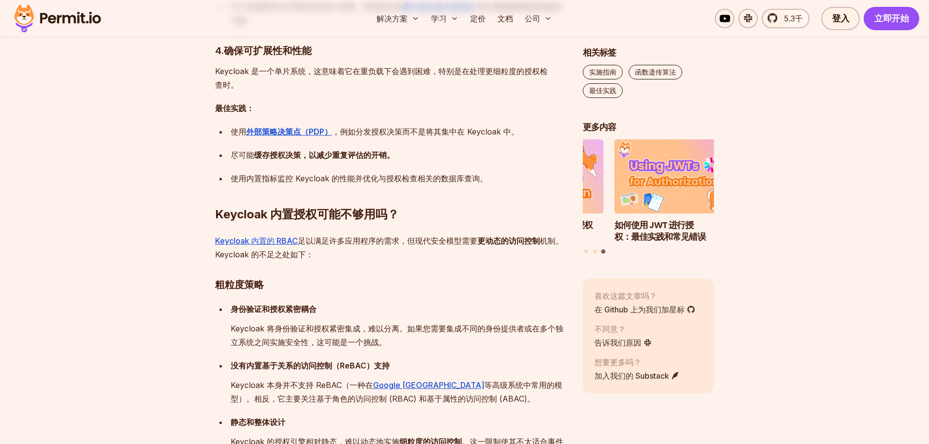
scroll to position [1511, 0]
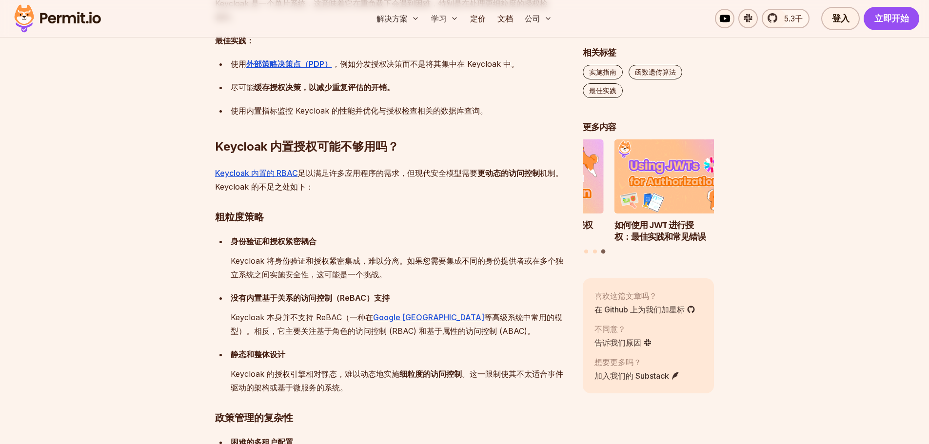
click at [412, 274] on p "Keycloak 将身份验证和授权紧密集成，难以分离。如果您需要集成不同的身份提供者或在多个独立系统之间实施安全性，这可能是一个挑战。" at bounding box center [399, 267] width 336 height 27
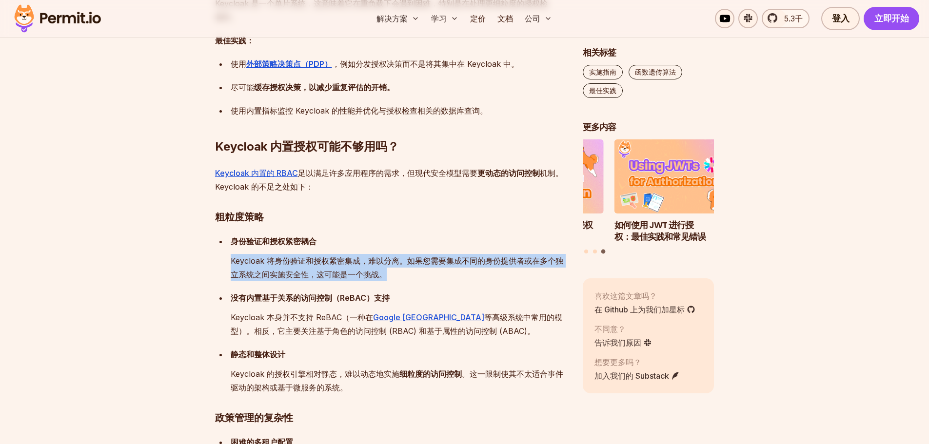
click at [412, 274] on p "Keycloak 将身份验证和授权紧密集成，难以分离。如果您需要集成不同的身份提供者或在多个独立系统之间实施安全性，这可能是一个挑战。" at bounding box center [399, 267] width 336 height 27
click at [486, 276] on p "Keycloak 将身份验证和授权紧密集成，难以分离。如果您需要集成不同的身份提供者或在多个独立系统之间实施安全性，这可能是一个挑战。" at bounding box center [399, 267] width 336 height 27
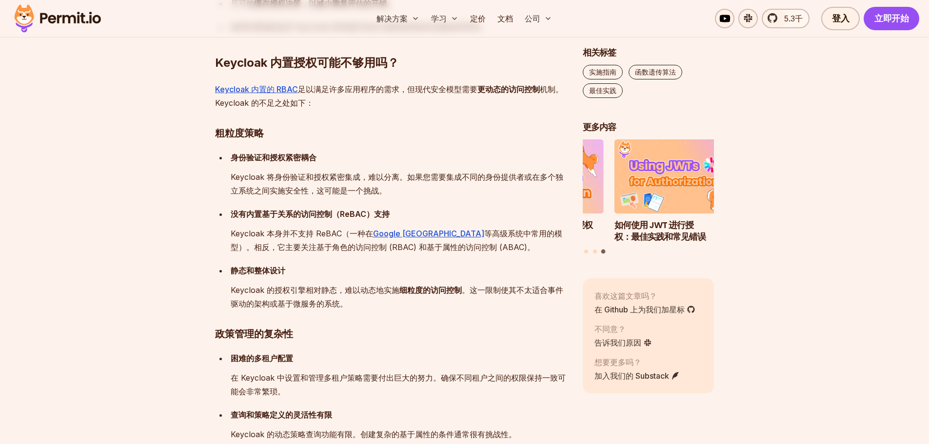
scroll to position [1609, 0]
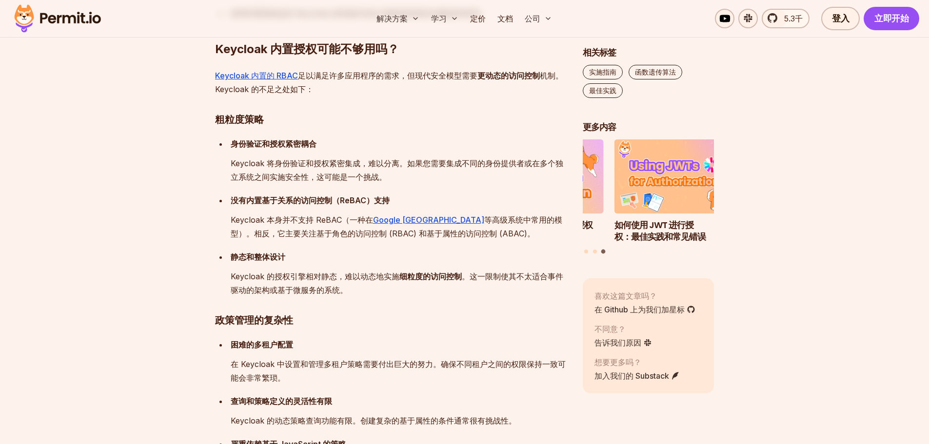
click at [383, 289] on p "Keycloak 的授权引擎相对静态，难以动态地实施 细粒度的访问控制 。这一限制使其不太适合事件驱动的架构或基于微服务的系统。" at bounding box center [399, 283] width 336 height 27
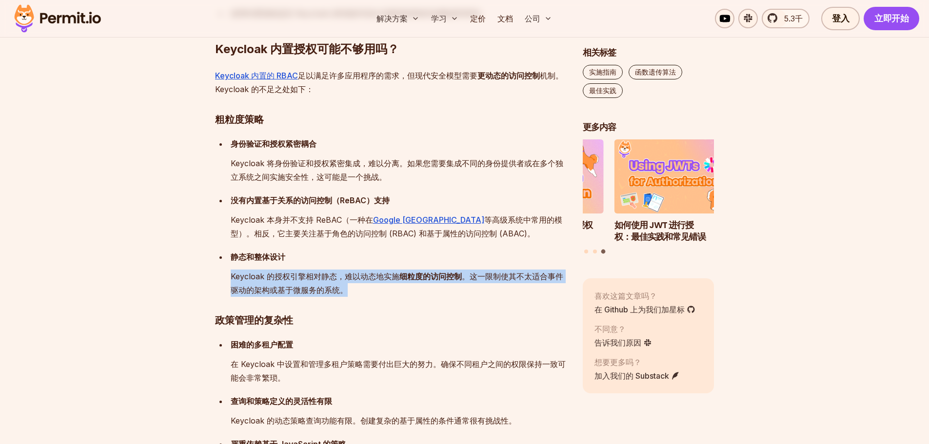
click at [383, 289] on p "Keycloak 的授权引擎相对静态，难以动态地实施 细粒度的访问控制 。这一限制使其不太适合事件驱动的架构或基于微服务的系统。" at bounding box center [399, 283] width 336 height 27
click at [483, 292] on p "Keycloak 的授权引擎相对静态，难以动态地实施 细粒度的访问控制 。这一限制使其不太适合事件驱动的架构或基于微服务的系统。" at bounding box center [399, 283] width 336 height 27
drag, startPoint x: 367, startPoint y: 297, endPoint x: 346, endPoint y: 281, distance: 26.8
click at [344, 281] on div "Keycloak 是一款流行的开源身份和访问控制管理工具，提供身份验证和授权功能。虽然其内置的权限系统涵盖了众多用例，但正确设置它需要一些规划才能充分利用它。…" at bounding box center [391, 139] width 352 height 2290
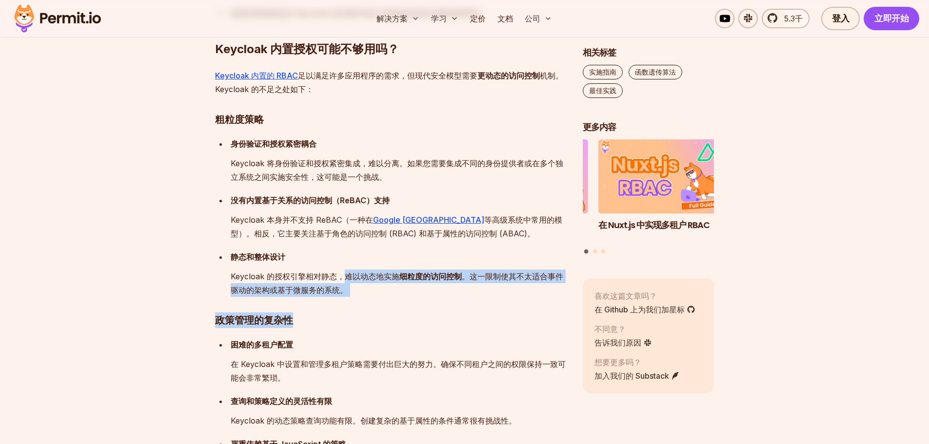
click at [372, 286] on p "Keycloak 的授权引擎相对静态，难以动态地实施 细粒度的访问控制 。这一限制使其不太适合事件驱动的架构或基于微服务的系统。" at bounding box center [399, 283] width 336 height 27
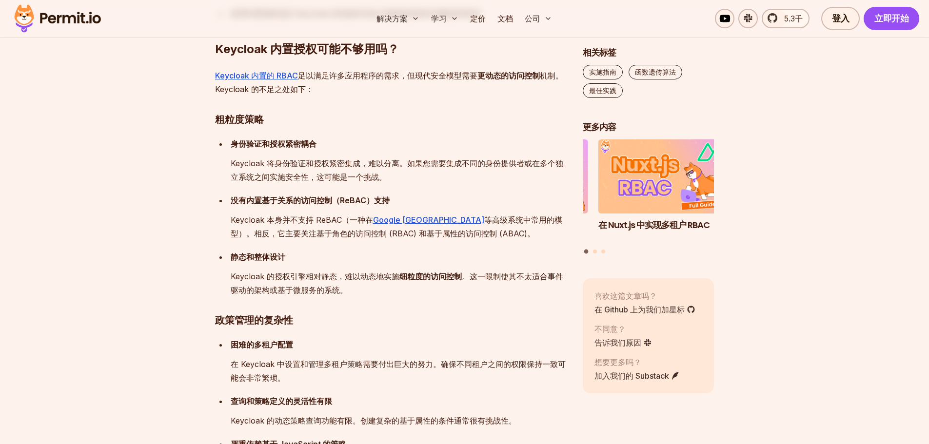
drag, startPoint x: 355, startPoint y: 292, endPoint x: 353, endPoint y: 283, distance: 9.4
click at [353, 283] on p "Keycloak 的授权引擎相对静态，难以动态地实施 细粒度的访问控制 。这一限制使其不太适合事件驱动的架构或基于微服务的系统。" at bounding box center [399, 283] width 336 height 27
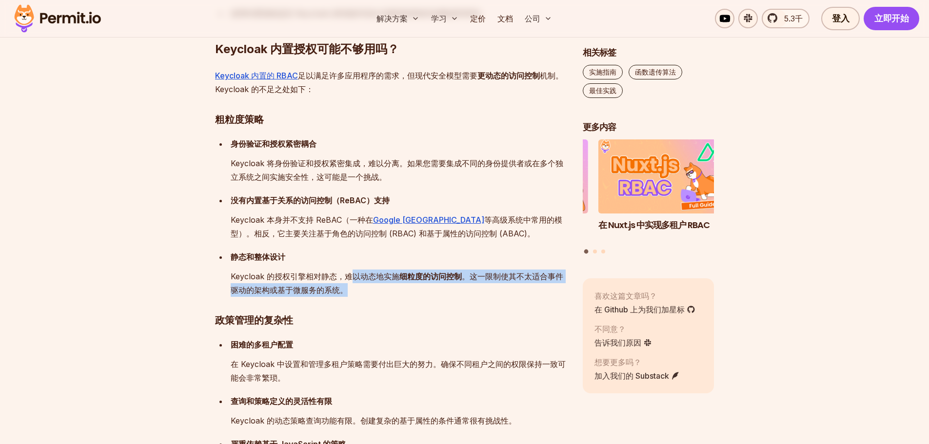
click at [366, 290] on p "Keycloak 的授权引擎相对静态，难以动态地实施 细粒度的访问控制 。这一限制使其不太适合事件驱动的架构或基于微服务的系统。" at bounding box center [399, 283] width 336 height 27
drag, startPoint x: 355, startPoint y: 294, endPoint x: 350, endPoint y: 277, distance: 17.6
click at [350, 277] on p "Keycloak 的授权引擎相对静态，难以动态地实施 细粒度的访问控制 。这一限制使其不太适合事件驱动的架构或基于微服务的系统。" at bounding box center [399, 283] width 336 height 27
click at [377, 287] on p "Keycloak 的授权引擎相对静态，难以动态地实施 细粒度的访问控制 。这一限制使其不太适合事件驱动的架构或基于微服务的系统。" at bounding box center [399, 283] width 336 height 27
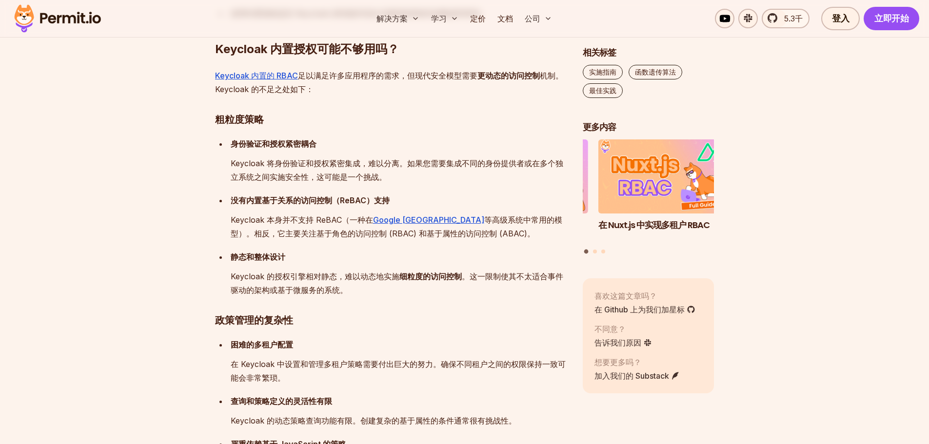
scroll to position [1658, 0]
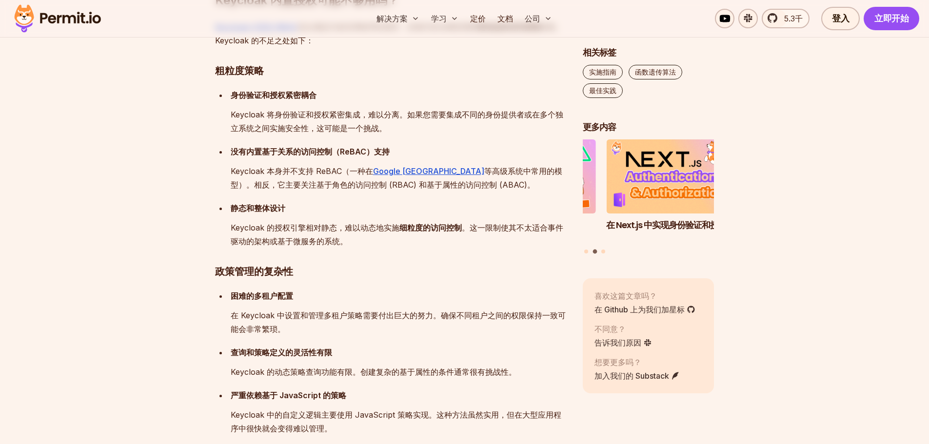
click at [288, 329] on p "在 Keycloak 中设置和管理多租户策略需要付出巨大的努力。确保不同租户之间的权限保持一致可能会非常繁琐。" at bounding box center [399, 322] width 336 height 27
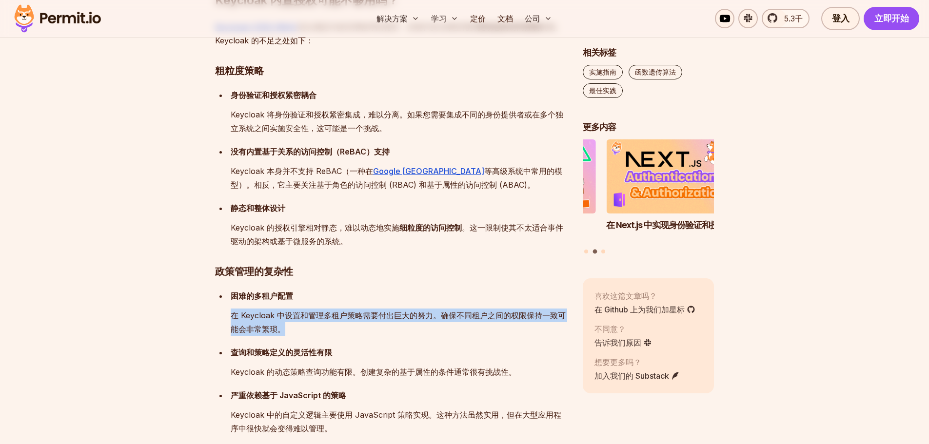
click at [288, 329] on p "在 Keycloak 中设置和管理多租户策略需要付出巨大的努力。确保不同租户之间的权限保持一致可能会非常繁琐。" at bounding box center [399, 322] width 336 height 27
click at [353, 326] on p "在 Keycloak 中设置和管理多租户策略需要付出巨大的努力。确保不同租户之间的权限保持一致可能会非常繁琐。" at bounding box center [399, 322] width 336 height 27
drag, startPoint x: 291, startPoint y: 324, endPoint x: 283, endPoint y: 320, distance: 8.5
click at [283, 320] on p "在 Keycloak 中设置和管理多租户策略需要付出巨大的努力。确保不同租户之间的权限保持一致可能会非常繁琐。" at bounding box center [399, 322] width 336 height 27
click at [357, 327] on p "在 Keycloak 中设置和管理多租户策略需要付出巨大的努力。确保不同租户之间的权限保持一致可能会非常繁琐。" at bounding box center [399, 322] width 336 height 27
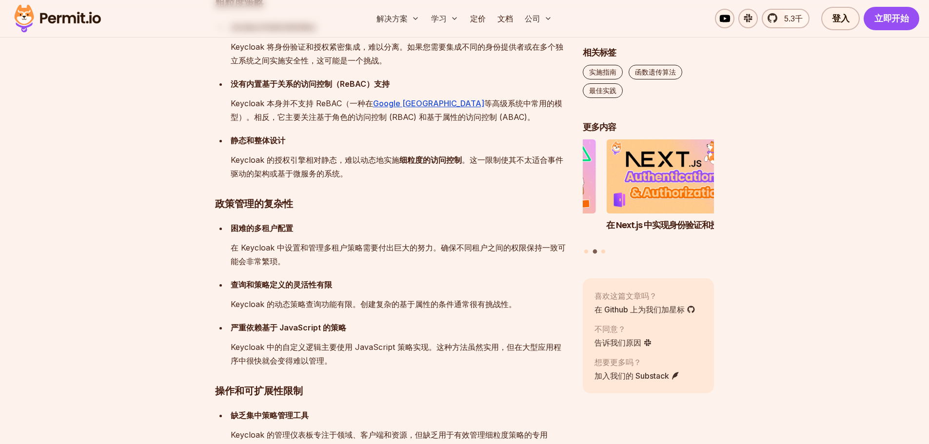
scroll to position [1755, 0]
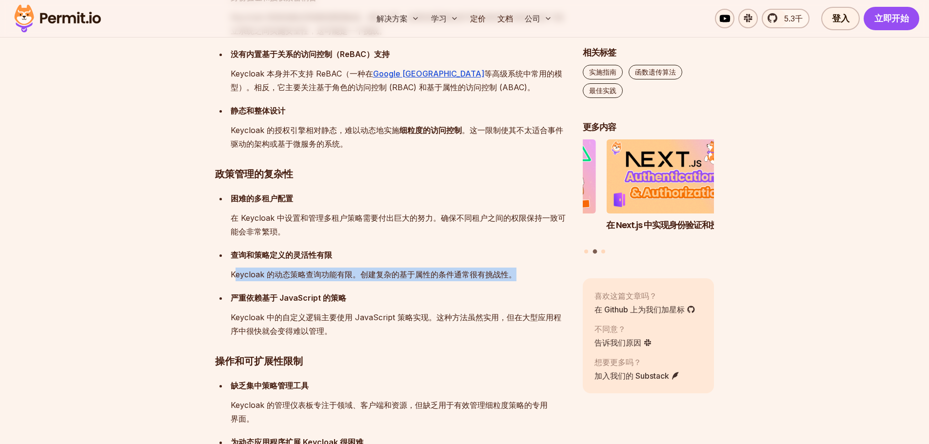
drag, startPoint x: 234, startPoint y: 274, endPoint x: 517, endPoint y: 273, distance: 283.8
click at [517, 273] on p "Keycloak 的动态策略查询功能有限。创建复杂的基于属性的条件通常很有挑战性。" at bounding box center [399, 275] width 336 height 14
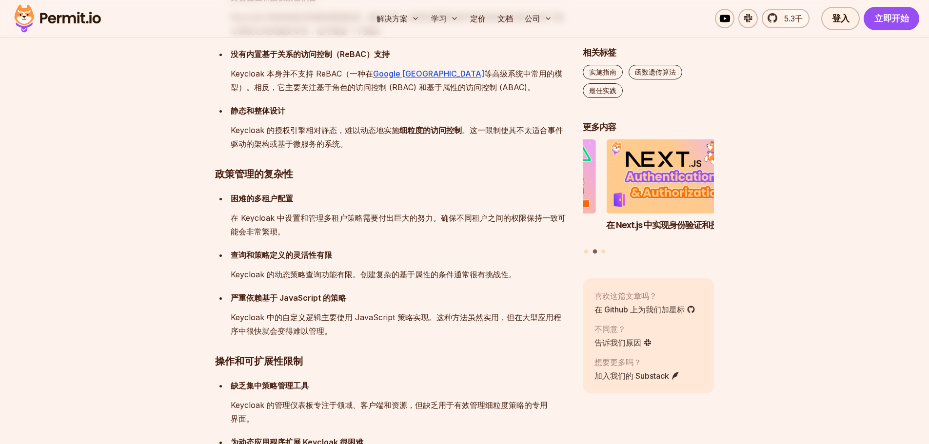
click at [343, 334] on p "Keycloak 中的自定义逻辑主要使用 JavaScript 策略实现。这种方法虽然实用，但在大型应用程序中很快就会变得难以管理。" at bounding box center [399, 324] width 336 height 27
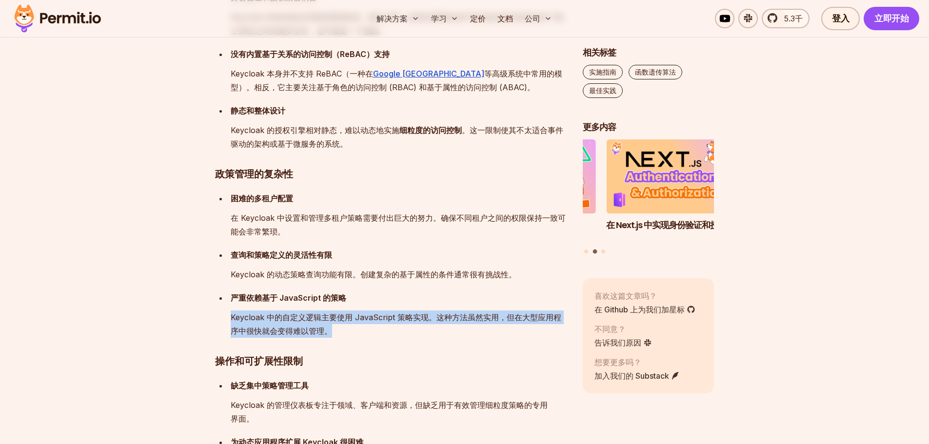
click at [343, 334] on p "Keycloak 中的自定义逻辑主要使用 JavaScript 策略实现。这种方法虽然实用，但在大型应用程序中很快就会变得难以管理。" at bounding box center [399, 324] width 336 height 27
click at [370, 329] on p "Keycloak 中的自定义逻辑主要使用 JavaScript 策略实现。这种方法虽然实用，但在大型应用程序中很快就会变得难以管理。" at bounding box center [399, 324] width 336 height 27
drag, startPoint x: 346, startPoint y: 335, endPoint x: 321, endPoint y: 317, distance: 31.1
click at [321, 317] on p "Keycloak 中的自定义逻辑主要使用 JavaScript 策略实现。这种方法虽然实用，但在大型应用程序中很快就会变得难以管理。" at bounding box center [399, 324] width 336 height 27
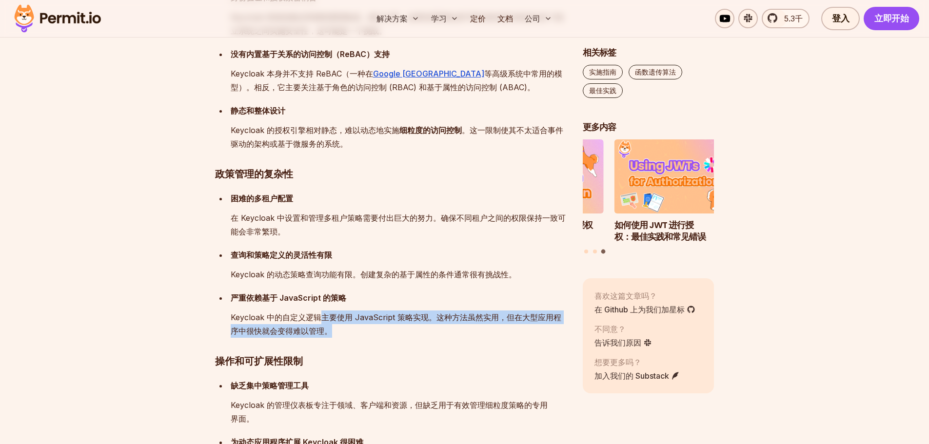
click at [361, 328] on p "Keycloak 中的自定义逻辑主要使用 JavaScript 策略实现。这种方法虽然实用，但在大型应用程序中很快就会变得难以管理。" at bounding box center [399, 324] width 336 height 27
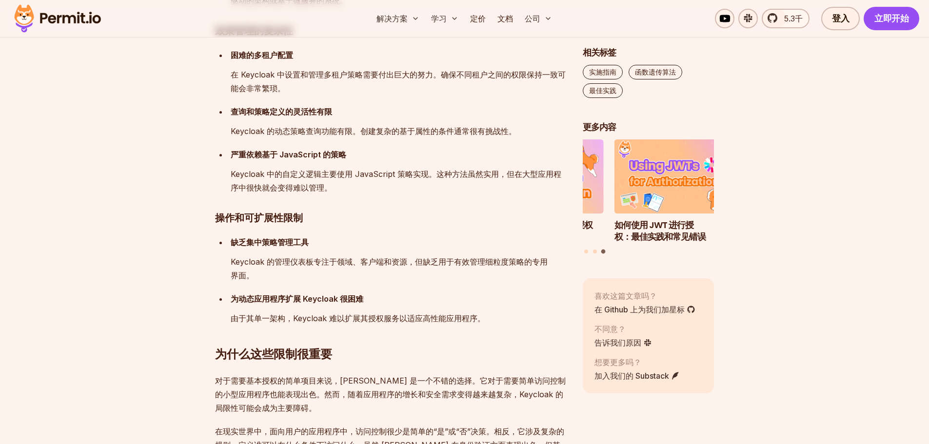
scroll to position [1901, 0]
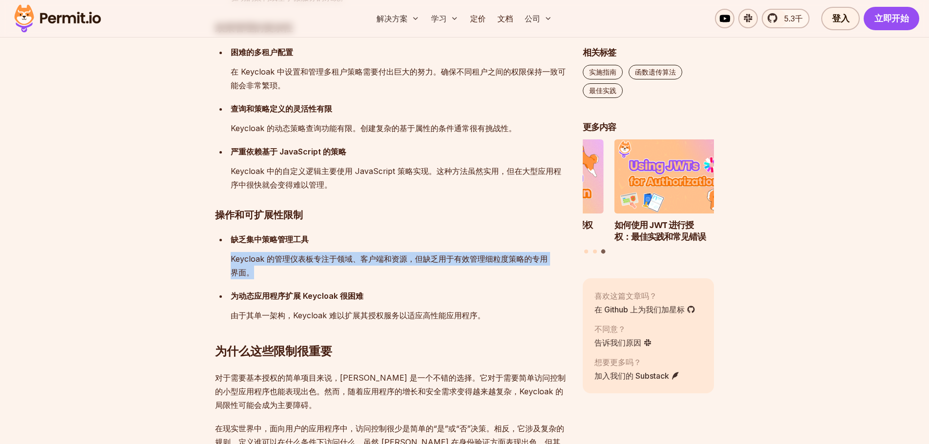
drag, startPoint x: 270, startPoint y: 269, endPoint x: 216, endPoint y: 260, distance: 54.3
click at [216, 260] on ul "缺乏集中策略管理工具 Keycloak 的管理仪表板专注于领域、客户端和资源，但缺乏用于有效管理细粒度策略的专用界面。 为动态应用程序扩展 Keycloak …" at bounding box center [391, 278] width 352 height 90
click at [352, 279] on p "Keycloak 的管理仪表板专注于领域、客户端和资源，但缺乏用于有效管理细粒度策略的专用界面。" at bounding box center [399, 265] width 336 height 27
drag, startPoint x: 264, startPoint y: 275, endPoint x: 248, endPoint y: 257, distance: 24.5
click at [248, 257] on p "Keycloak 的管理仪表板专注于领域、客户端和资源，但缺乏用于有效管理细粒度策略的专用界面。" at bounding box center [399, 265] width 336 height 27
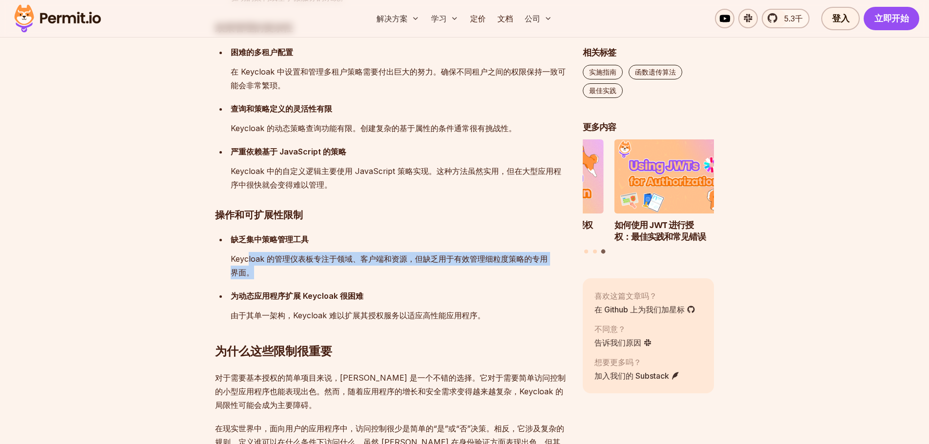
click at [279, 276] on p "Keycloak 的管理仪表板专注于领域、客户端和资源，但缺乏用于有效管理细粒度策略的专用界面。" at bounding box center [399, 265] width 336 height 27
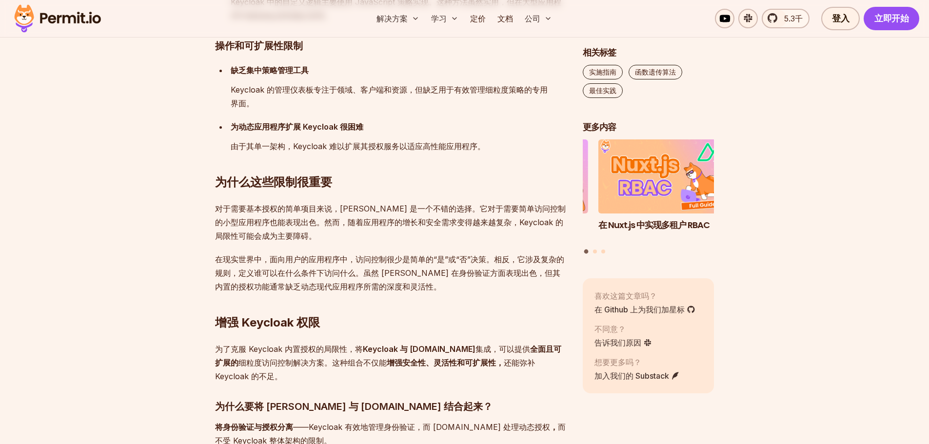
scroll to position [2096, 0]
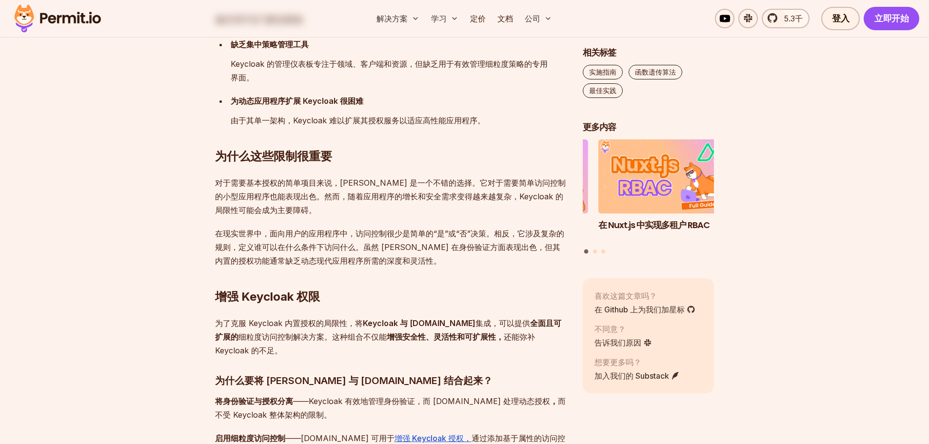
click at [337, 212] on p "对于需要基本授权的简单项目来说，Keycloak 是一个不错的选择。它对于需要简单访问控制的小型应用程序也能表现出色。然而，随着应用程序的增长和安全需求变得越…" at bounding box center [391, 196] width 352 height 41
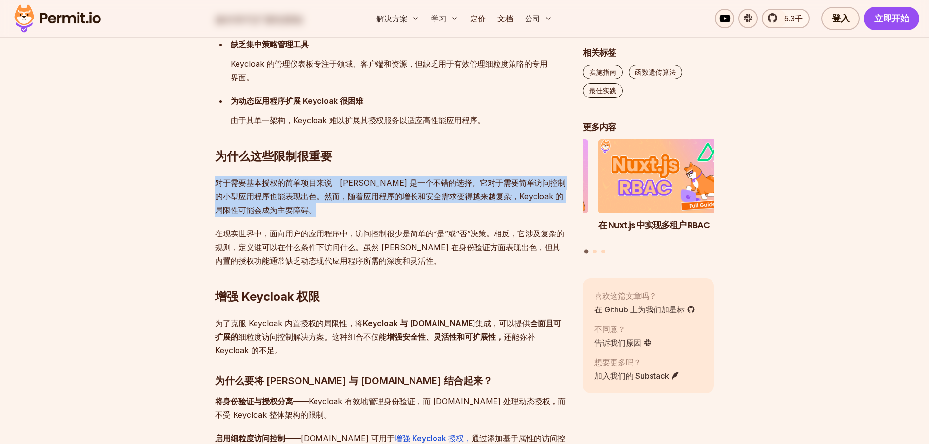
click at [337, 212] on p "对于需要基本授权的简单项目来说，Keycloak 是一个不错的选择。它对于需要简单访问控制的小型应用程序也能表现出色。然而，随着应用程序的增长和安全需求变得越…" at bounding box center [391, 196] width 352 height 41
click at [442, 210] on p "对于需要基本授权的简单项目来说，Keycloak 是一个不错的选择。它对于需要简单访问控制的小型应用程序也能表现出色。然而，随着应用程序的增长和安全需求变得越…" at bounding box center [391, 196] width 352 height 41
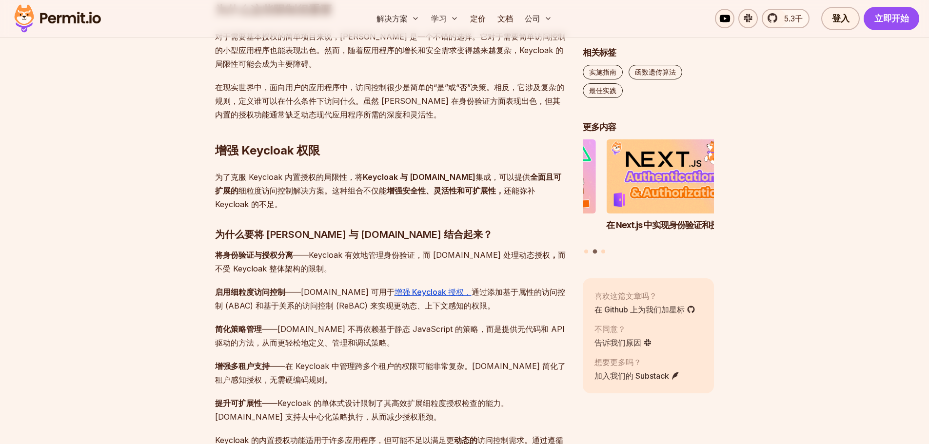
scroll to position [2291, 0]
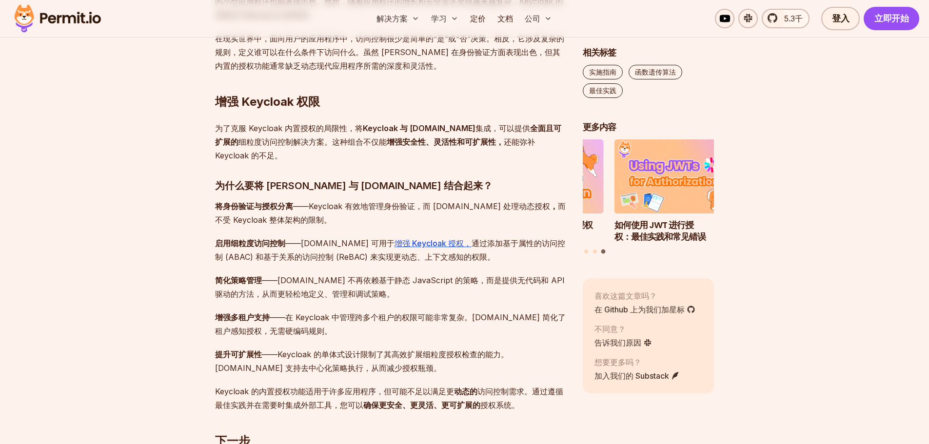
click at [376, 284] on p "简化策略管理 ——Permit.io 不再依赖基于静态 JavaScript 的策略，而是提供无代码和 API 驱动的方法，从而更轻松地定义、管理和调试策略。" at bounding box center [391, 287] width 352 height 27
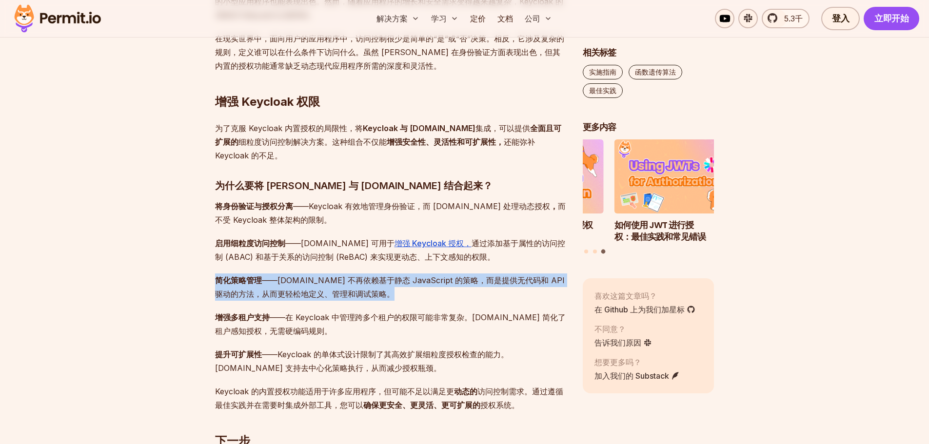
click at [376, 284] on p "简化策略管理 ——Permit.io 不再依赖基于静态 JavaScript 的策略，而是提供无代码和 API 驱动的方法，从而更轻松地定义、管理和调试策略。" at bounding box center [391, 287] width 352 height 27
click at [446, 283] on p "简化策略管理 ——Permit.io 不再依赖基于静态 JavaScript 的策略，而是提供无代码和 API 驱动的方法，从而更轻松地定义、管理和调试策略。" at bounding box center [391, 287] width 352 height 27
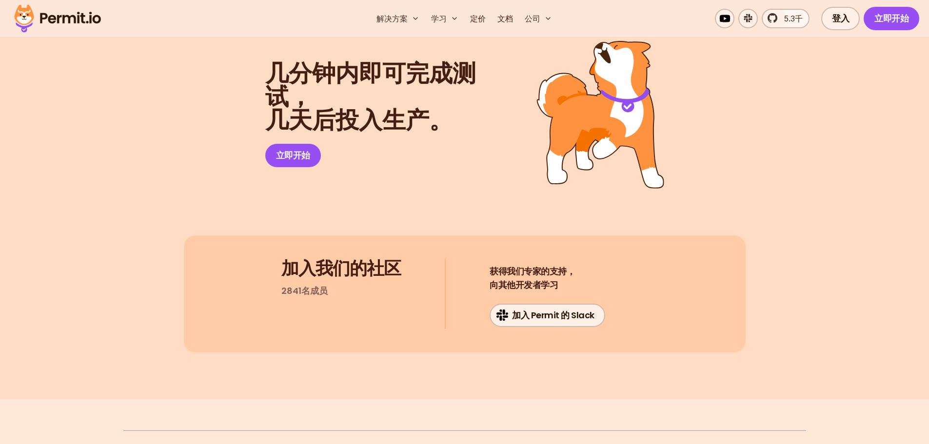
scroll to position [3218, 0]
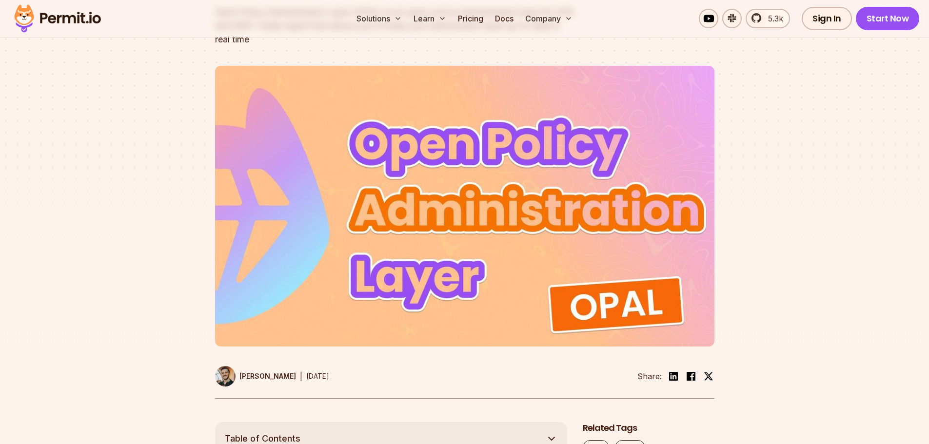
scroll to position [244, 0]
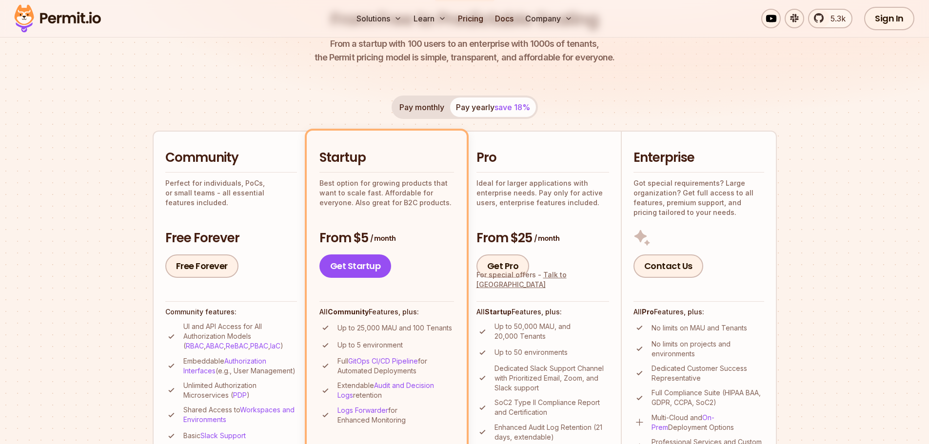
scroll to position [146, 0]
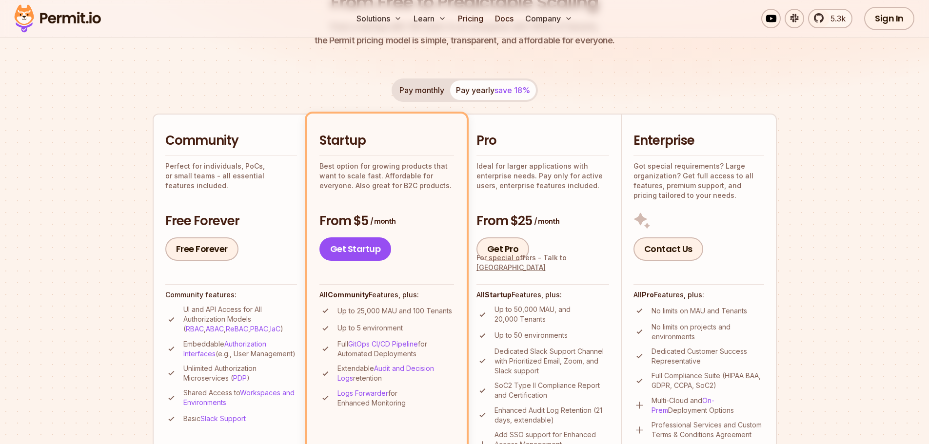
click at [265, 196] on div "Community Perfect for individuals, PoCs, or small teams - all essential feature…" at bounding box center [231, 196] width 132 height 129
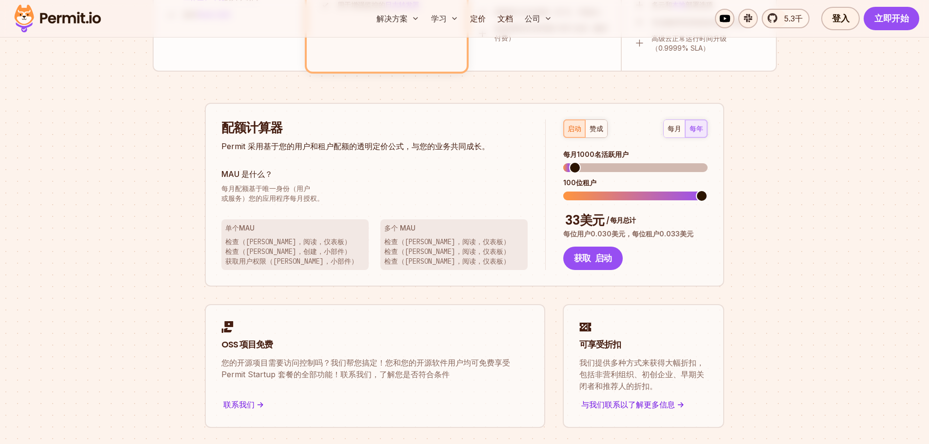
scroll to position [536, 0]
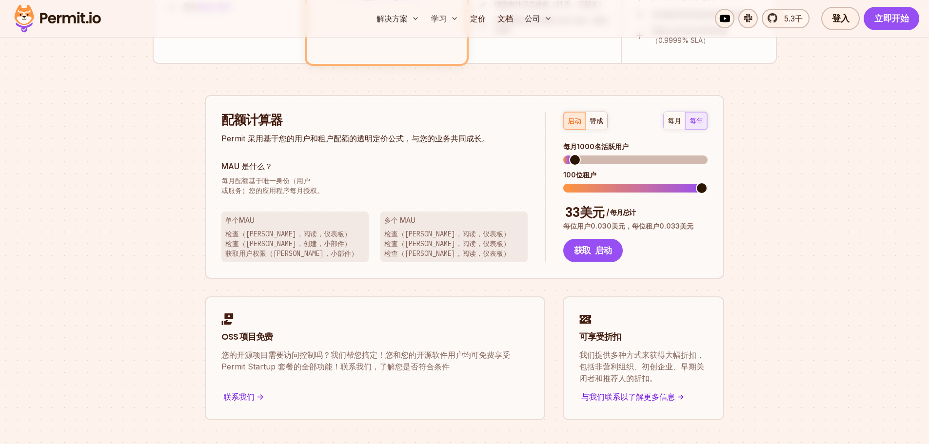
click at [349, 193] on p "每月配额基于唯一身份（用户 或服务）您的应用程序每月授权。" at bounding box center [374, 186] width 306 height 20
click at [459, 181] on span "每月配额基于唯一身份（用户" at bounding box center [374, 181] width 306 height 10
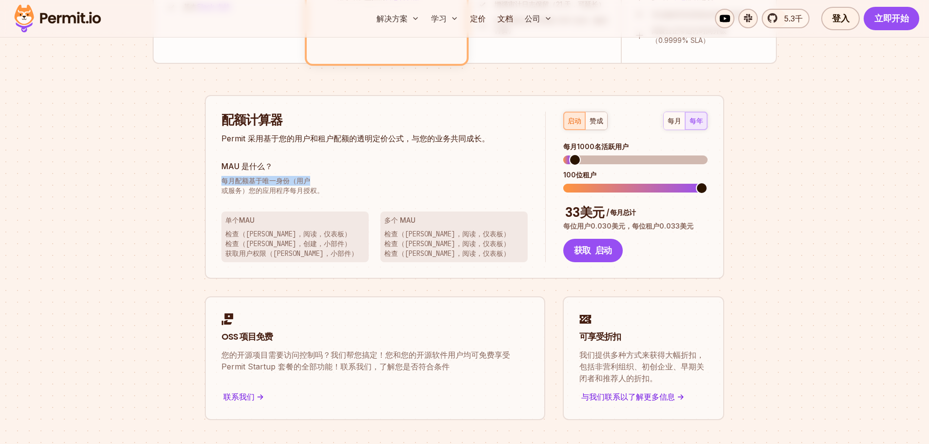
click at [459, 181] on span "每月配额基于唯一身份（用户" at bounding box center [374, 181] width 306 height 10
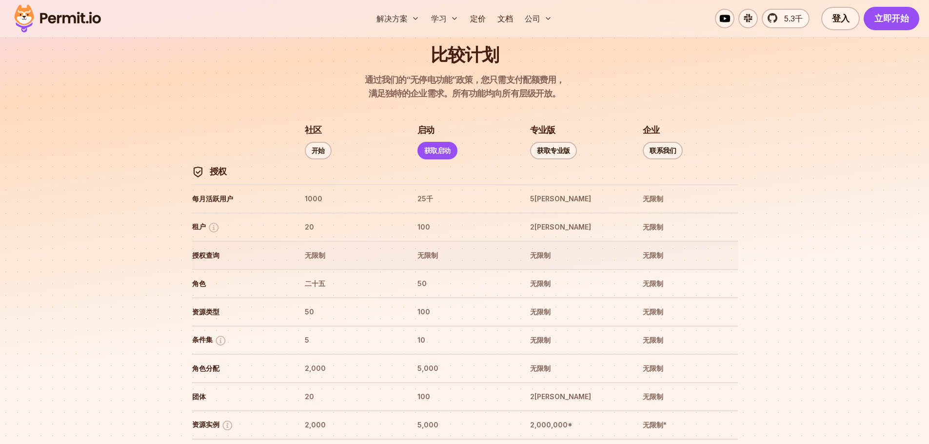
scroll to position [975, 0]
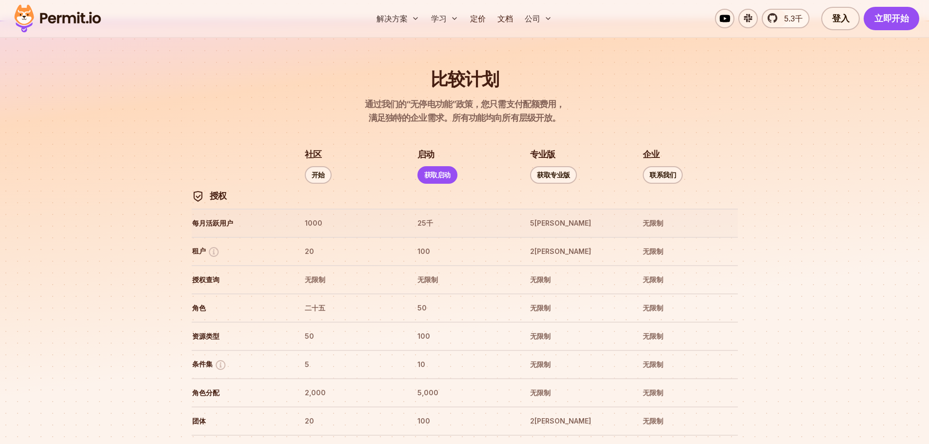
click at [320, 227] on font "1000" at bounding box center [314, 223] width 18 height 8
click at [554, 224] on th "5万" at bounding box center [576, 223] width 95 height 16
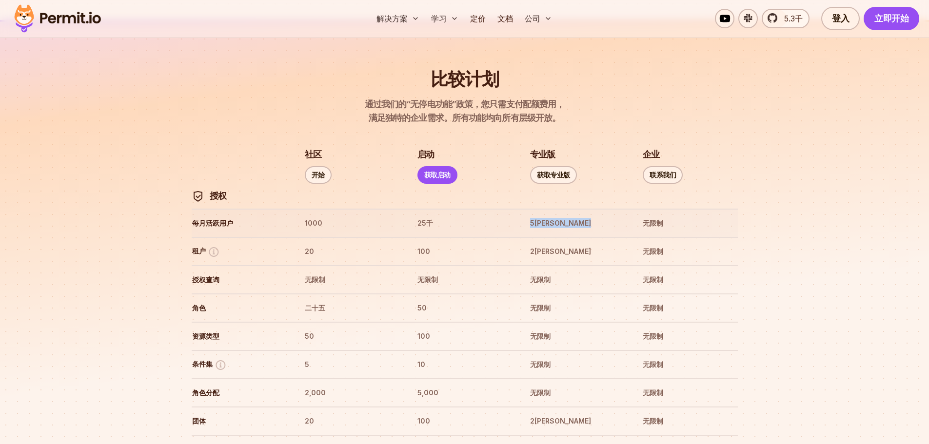
click at [554, 224] on th "5万" at bounding box center [576, 223] width 95 height 16
click at [688, 224] on th "无限制" at bounding box center [689, 223] width 95 height 16
click at [728, 217] on th "无限制" at bounding box center [689, 223] width 95 height 16
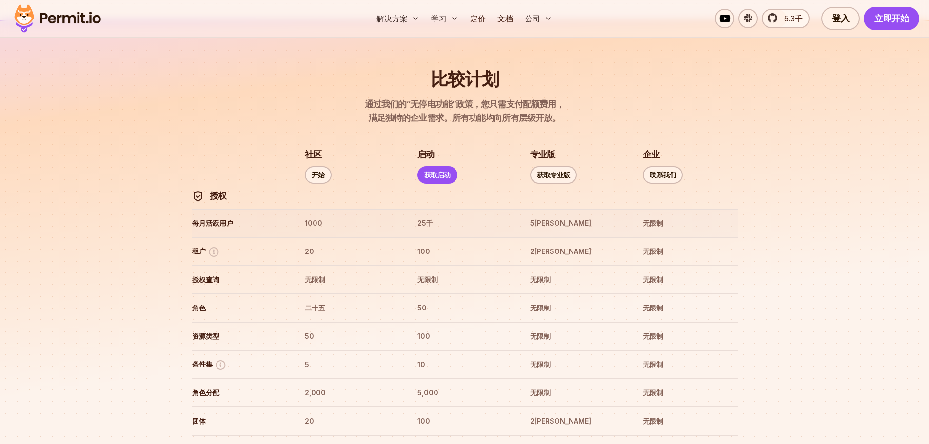
click at [696, 222] on th "无限制" at bounding box center [689, 223] width 95 height 16
click at [558, 230] on th "5万" at bounding box center [576, 223] width 95 height 16
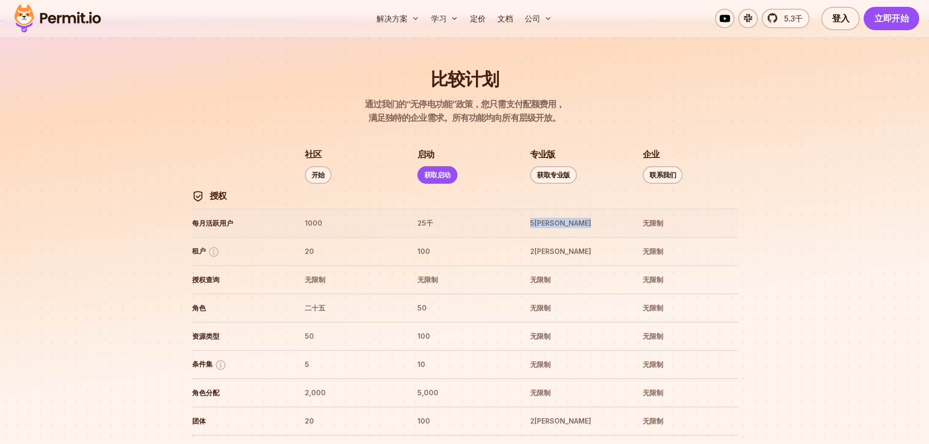
click at [558, 230] on th "5万" at bounding box center [576, 223] width 95 height 16
click at [340, 282] on th "无限制" at bounding box center [351, 280] width 95 height 16
click at [657, 276] on font "无限制" at bounding box center [653, 280] width 20 height 8
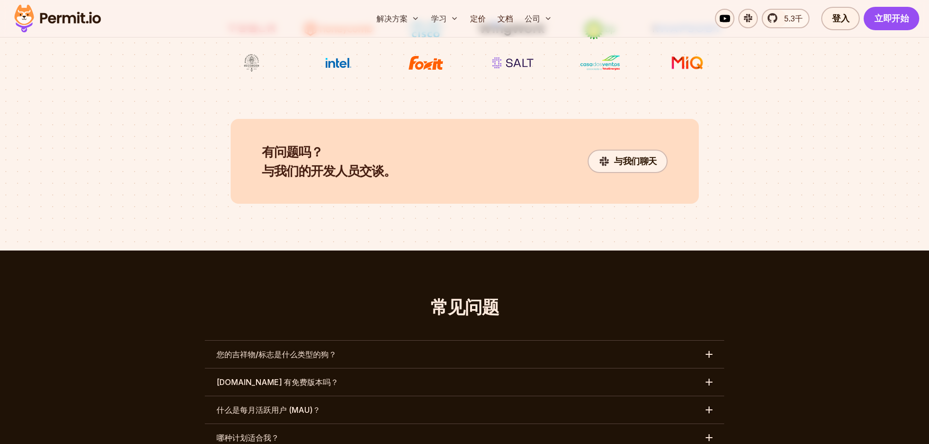
scroll to position [3852, 0]
